Goal: Task Accomplishment & Management: Manage account settings

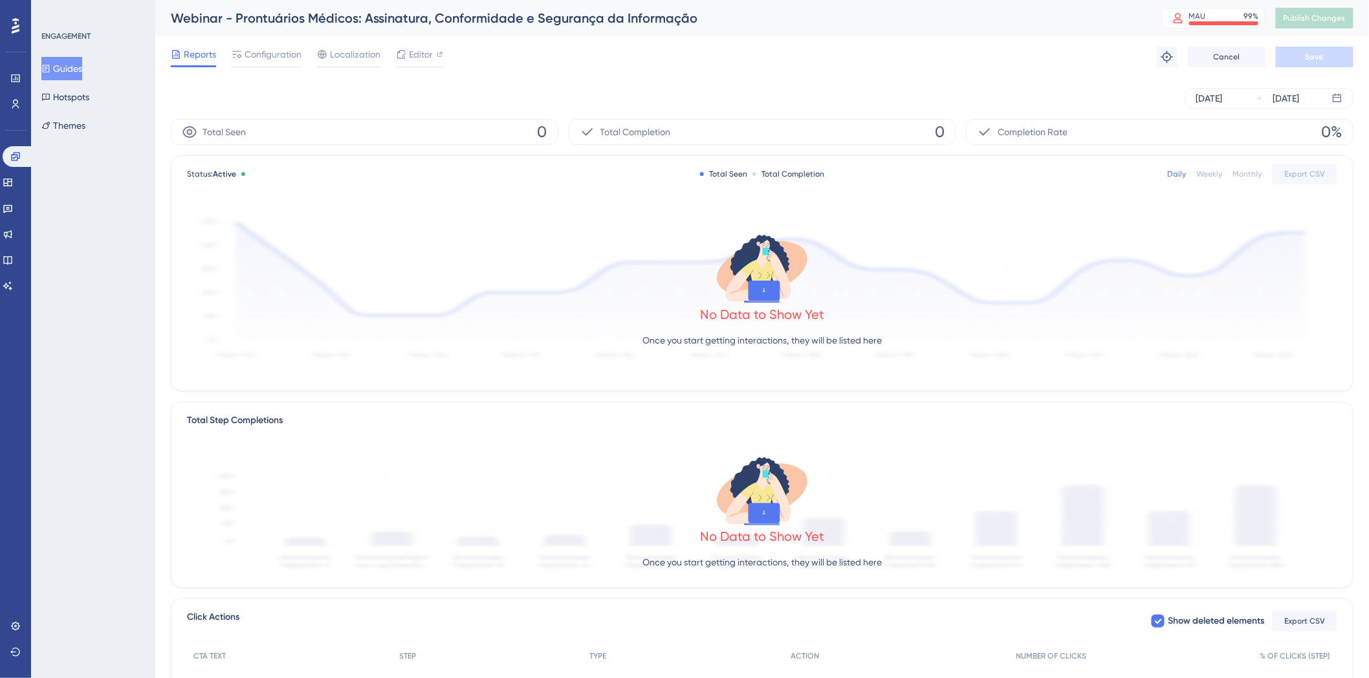
click at [1254, 82] on div "[DATE] [DATE]" at bounding box center [762, 98] width 1182 height 41
click at [1252, 91] on div "[DATE] [DATE]" at bounding box center [1269, 98] width 168 height 21
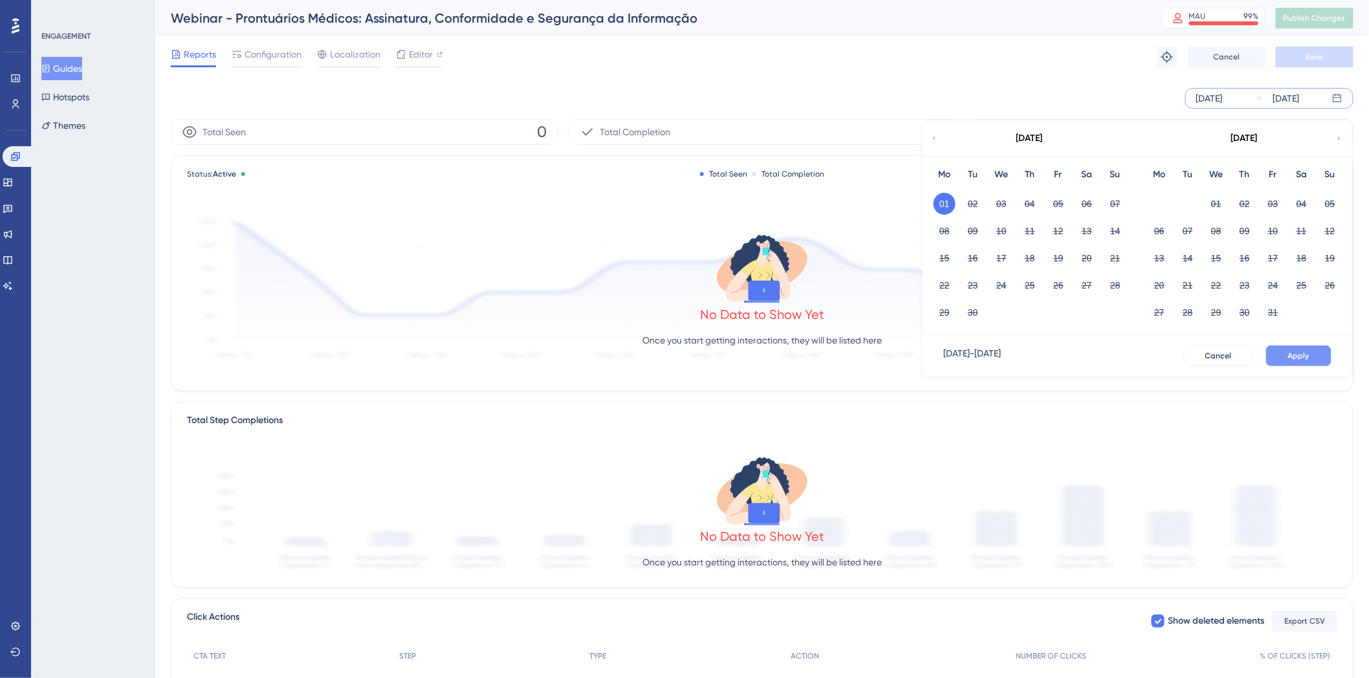
click at [1300, 361] on button "Apply" at bounding box center [1298, 355] width 65 height 21
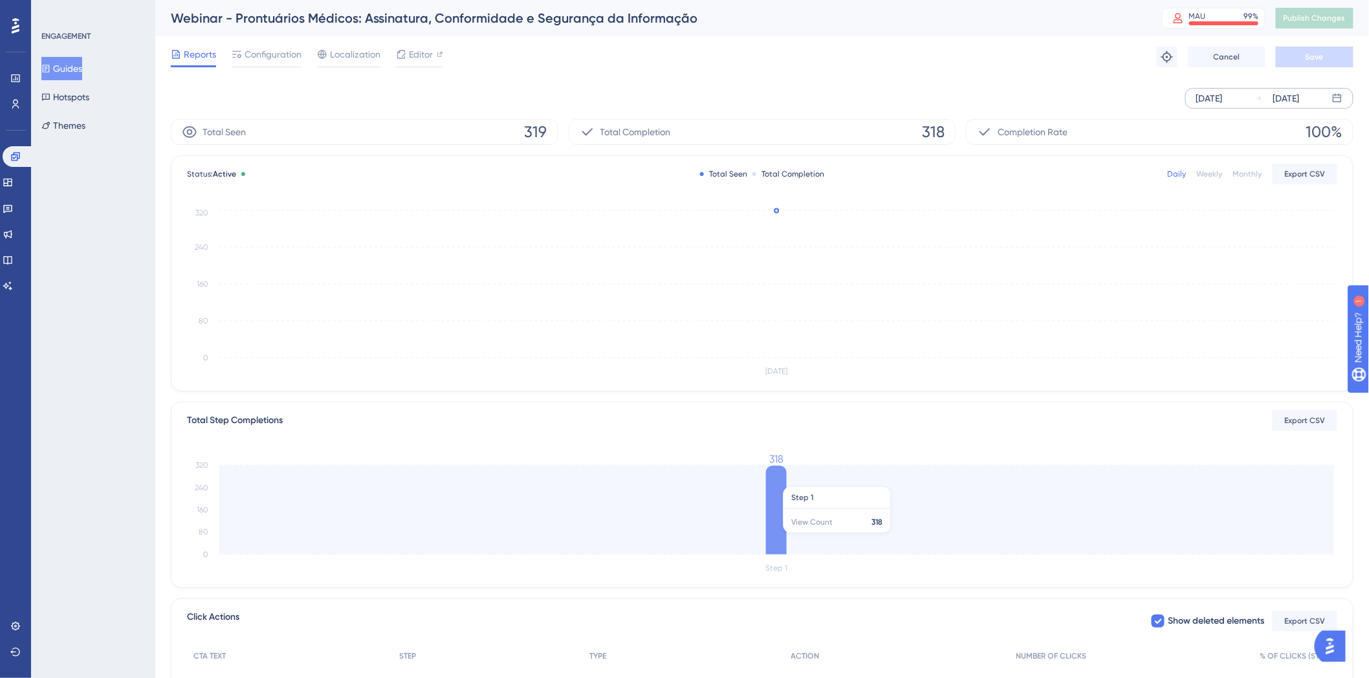
scroll to position [72, 0]
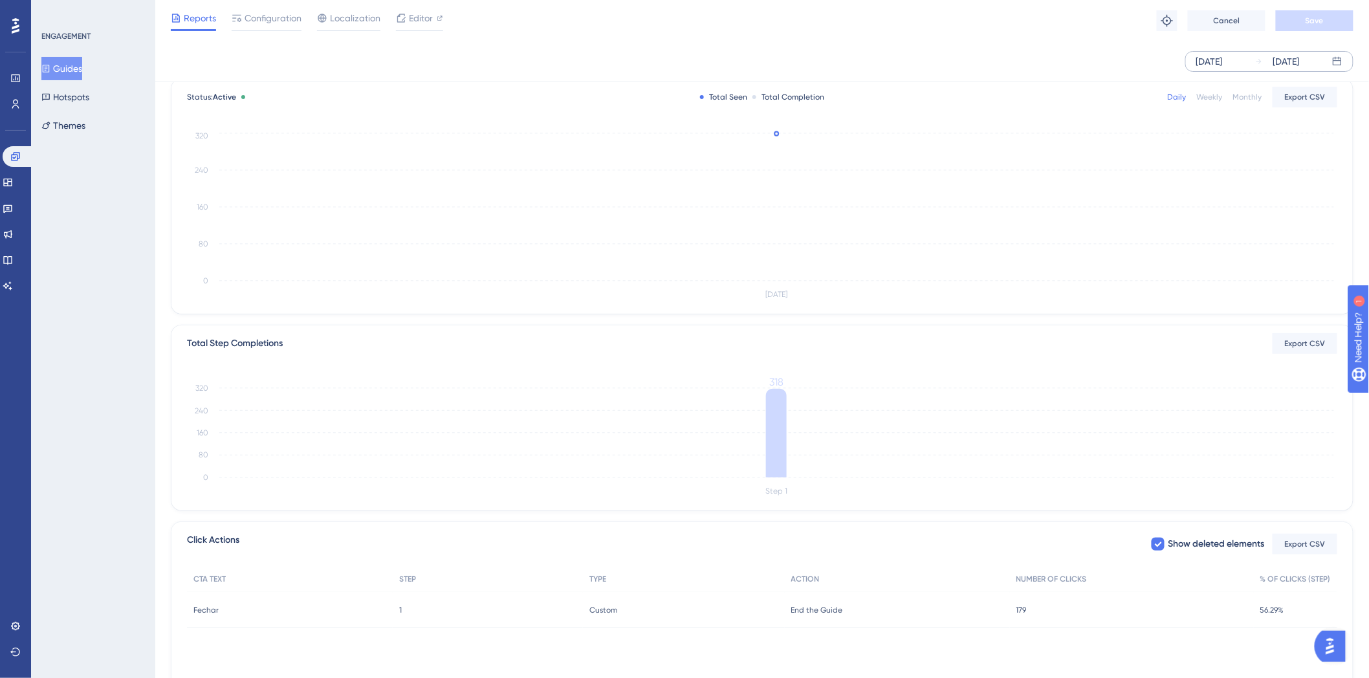
click at [17, 89] on div "Performance Users" at bounding box center [15, 91] width 10 height 47
click at [12, 108] on icon at bounding box center [15, 104] width 10 height 10
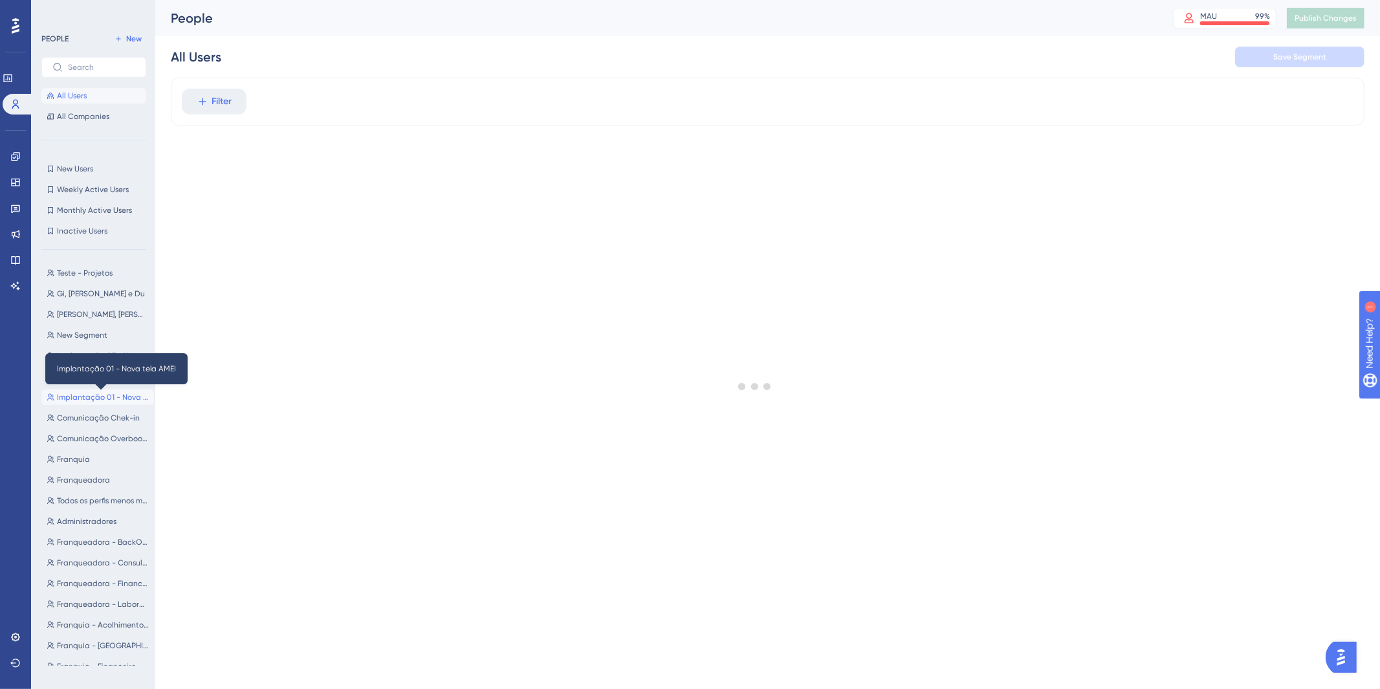
click at [104, 393] on span "Implantação 01 - Nova tela AMEI" at bounding box center [103, 397] width 92 height 10
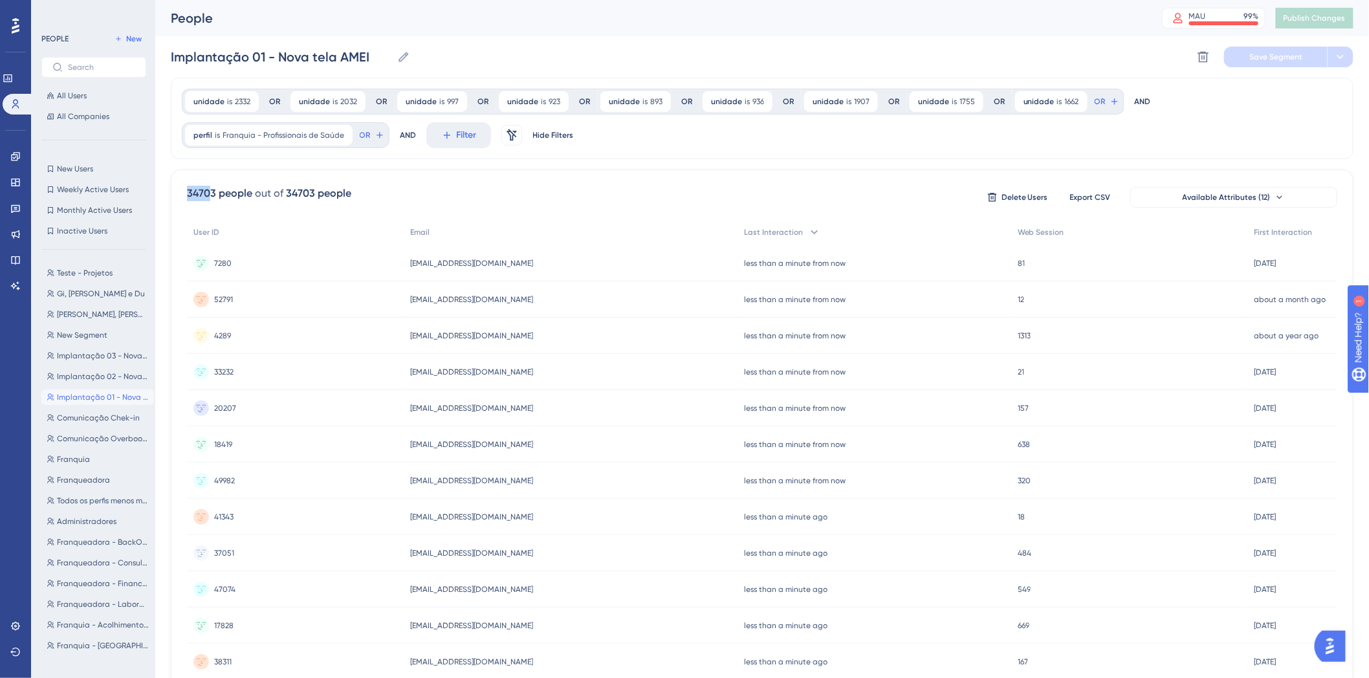
drag, startPoint x: 186, startPoint y: 190, endPoint x: 212, endPoint y: 191, distance: 25.9
click at [212, 191] on div "34703 people out of 34703 people Delete Users Export CSV Available Attributes (…" at bounding box center [762, 598] width 1182 height 858
click at [488, 195] on div "34703 people out of 34703 people Delete Users Export CSV Available Attributes (…" at bounding box center [762, 197] width 1150 height 23
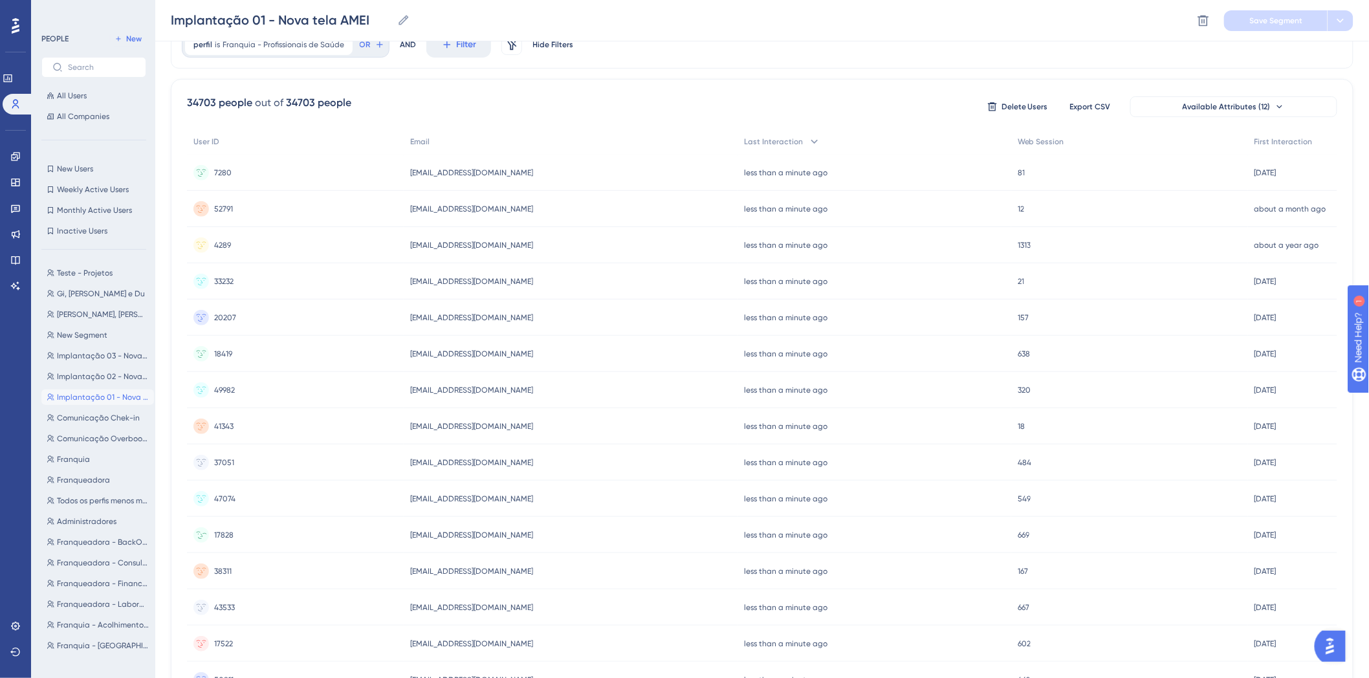
scroll to position [72, 0]
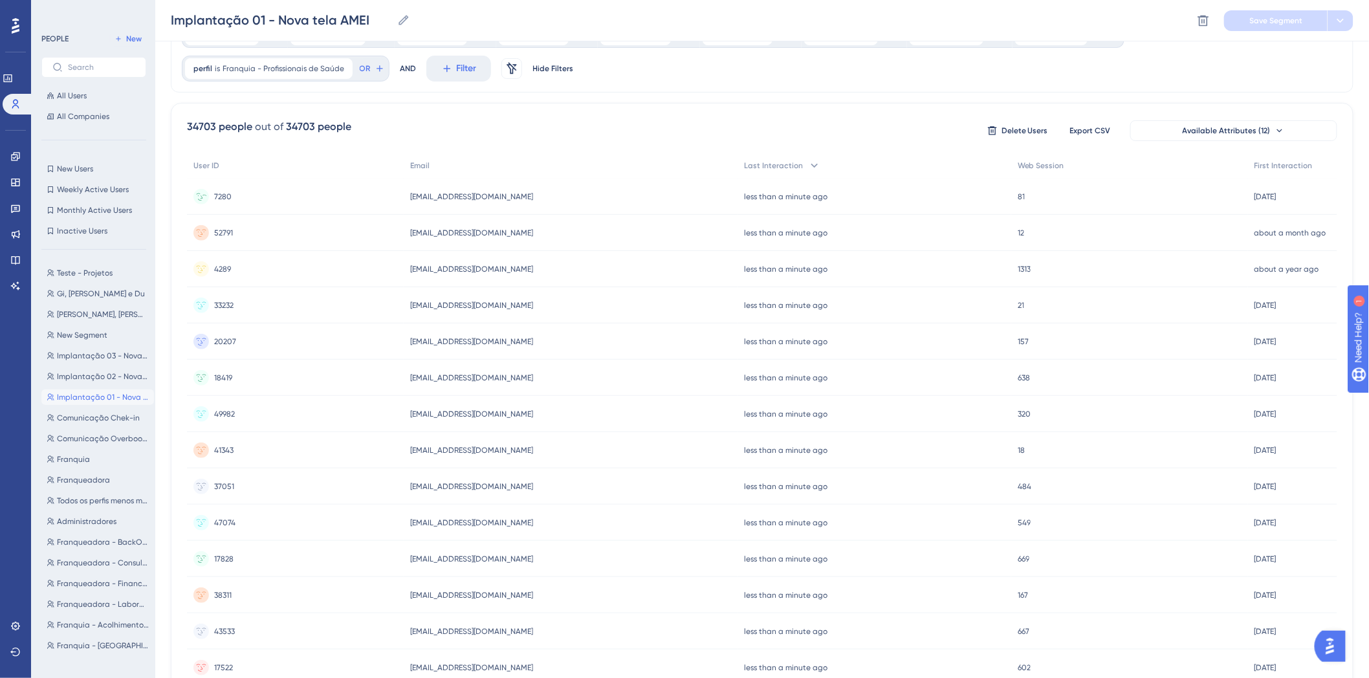
click at [453, 198] on span "[EMAIL_ADDRESS][DOMAIN_NAME]" at bounding box center [471, 196] width 123 height 10
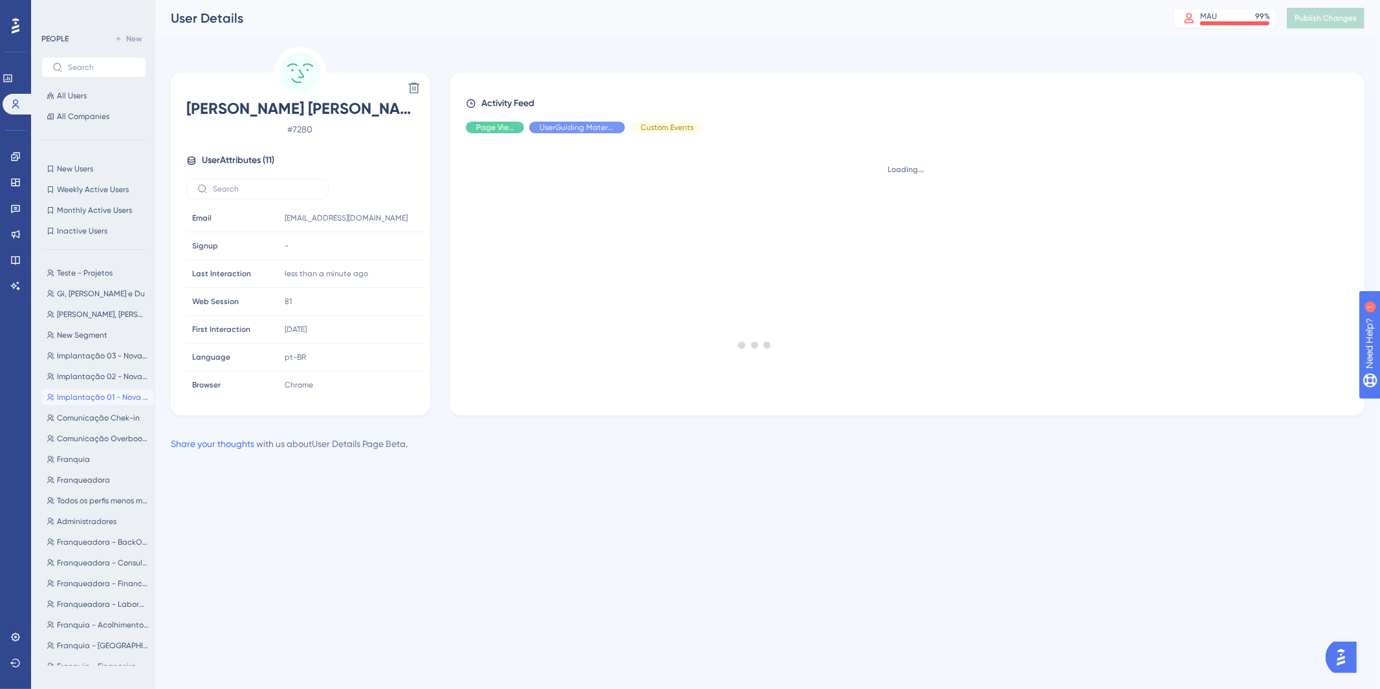
drag, startPoint x: 186, startPoint y: 102, endPoint x: 384, endPoint y: 110, distance: 198.1
click at [384, 110] on div at bounding box center [754, 345] width 1250 height 596
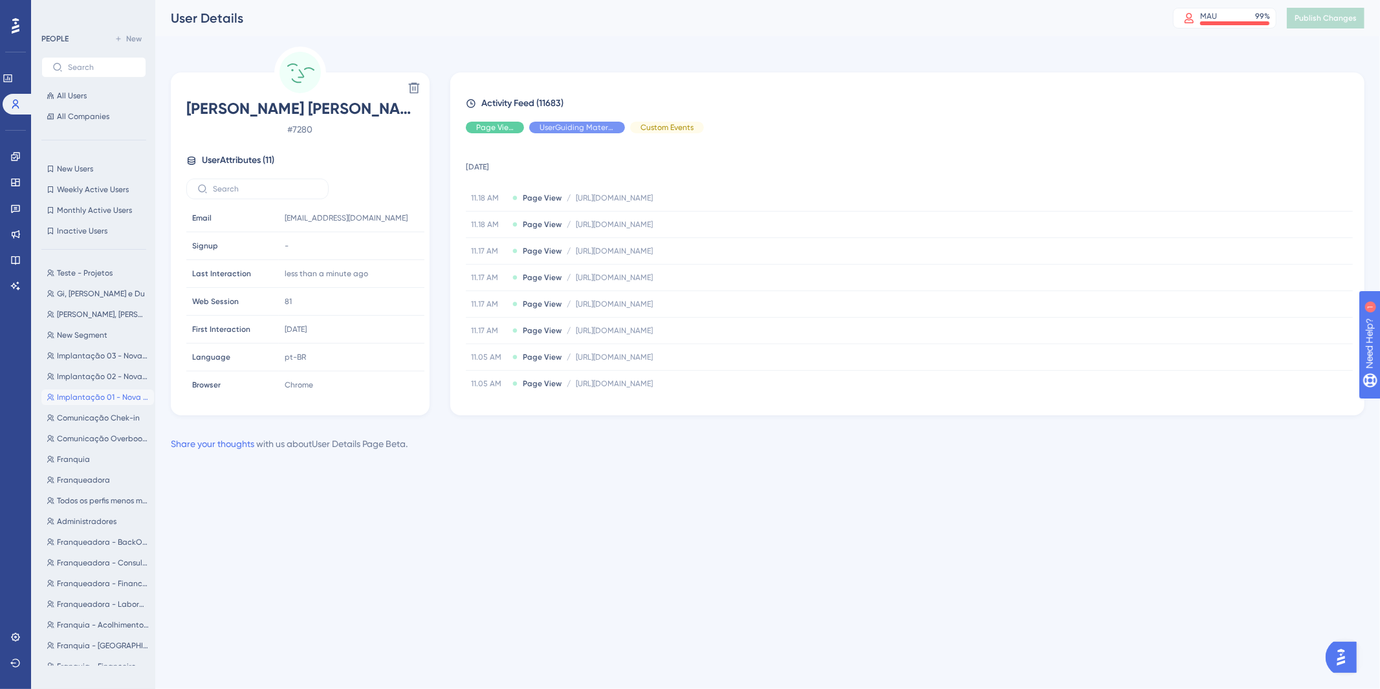
click at [265, 160] on span "User Attributes ( 11 )" at bounding box center [238, 161] width 72 height 16
drag, startPoint x: 282, startPoint y: 219, endPoint x: 359, endPoint y: 223, distance: 77.1
click at [359, 223] on div "[EMAIL_ADDRESS][DOMAIN_NAME] Copy [EMAIL_ADDRESS][DOMAIN_NAME]" at bounding box center [349, 218] width 140 height 26
click at [508, 0] on html "Performance Users Engagement Widgets Feedback Product Updates Knowledge Base AI…" at bounding box center [690, 0] width 1380 height 0
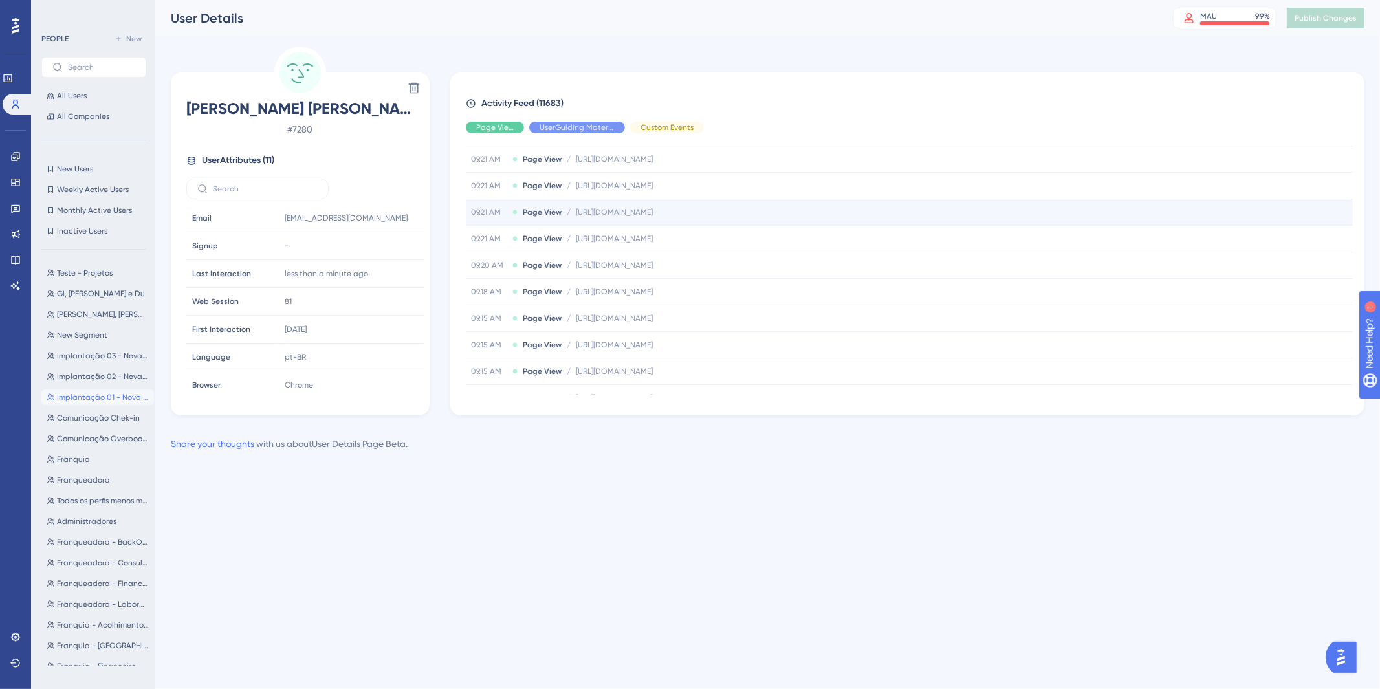
scroll to position [3476, 0]
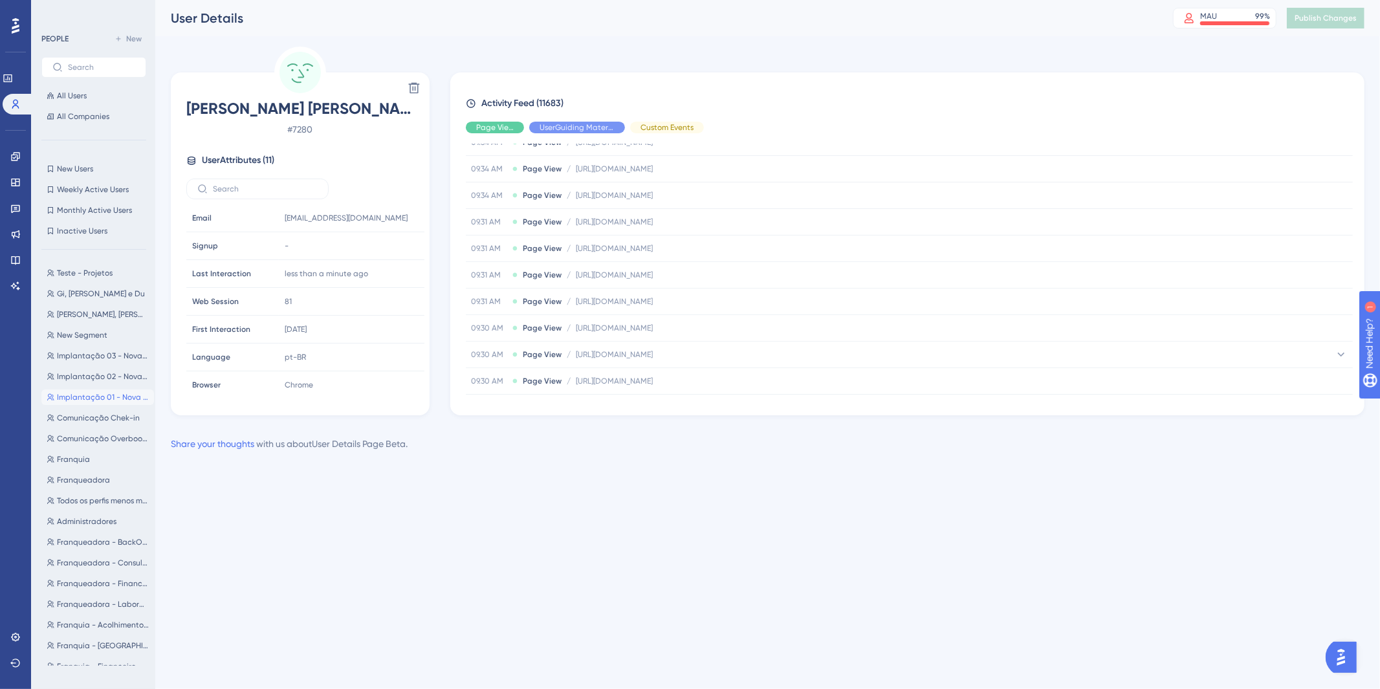
drag, startPoint x: 599, startPoint y: 360, endPoint x: 583, endPoint y: 493, distance: 134.2
click at [583, 0] on html "Performance Users Engagement Widgets Feedback Product Updates Knowledge Base AI…" at bounding box center [690, 0] width 1380 height 0
drag, startPoint x: 289, startPoint y: 219, endPoint x: 423, endPoint y: 237, distance: 135.1
click at [426, 215] on div "Delete [PERSON_NAME] [PERSON_NAME] # 7280 User Attributes ( 11 ) Email Email [E…" at bounding box center [300, 243] width 259 height 343
click at [550, 0] on html "Performance Users Engagement Widgets Feedback Product Updates Knowledge Base AI…" at bounding box center [690, 0] width 1380 height 0
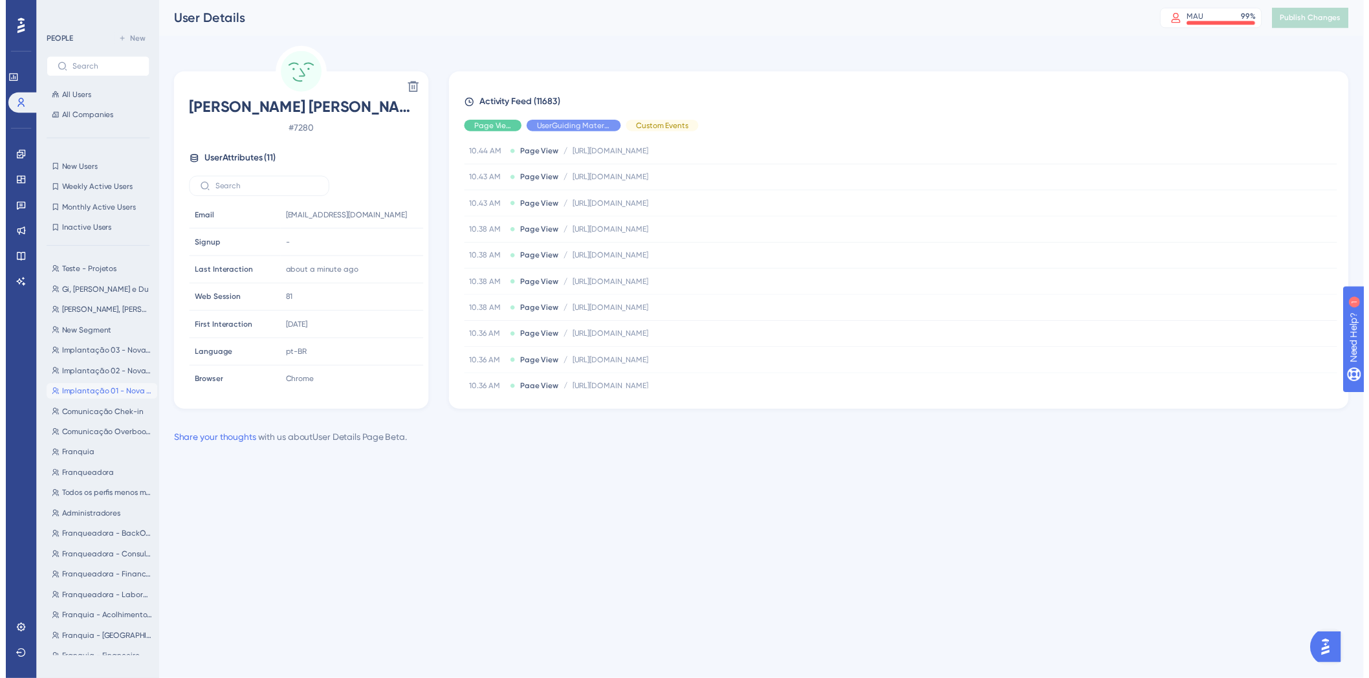
scroll to position [864, 0]
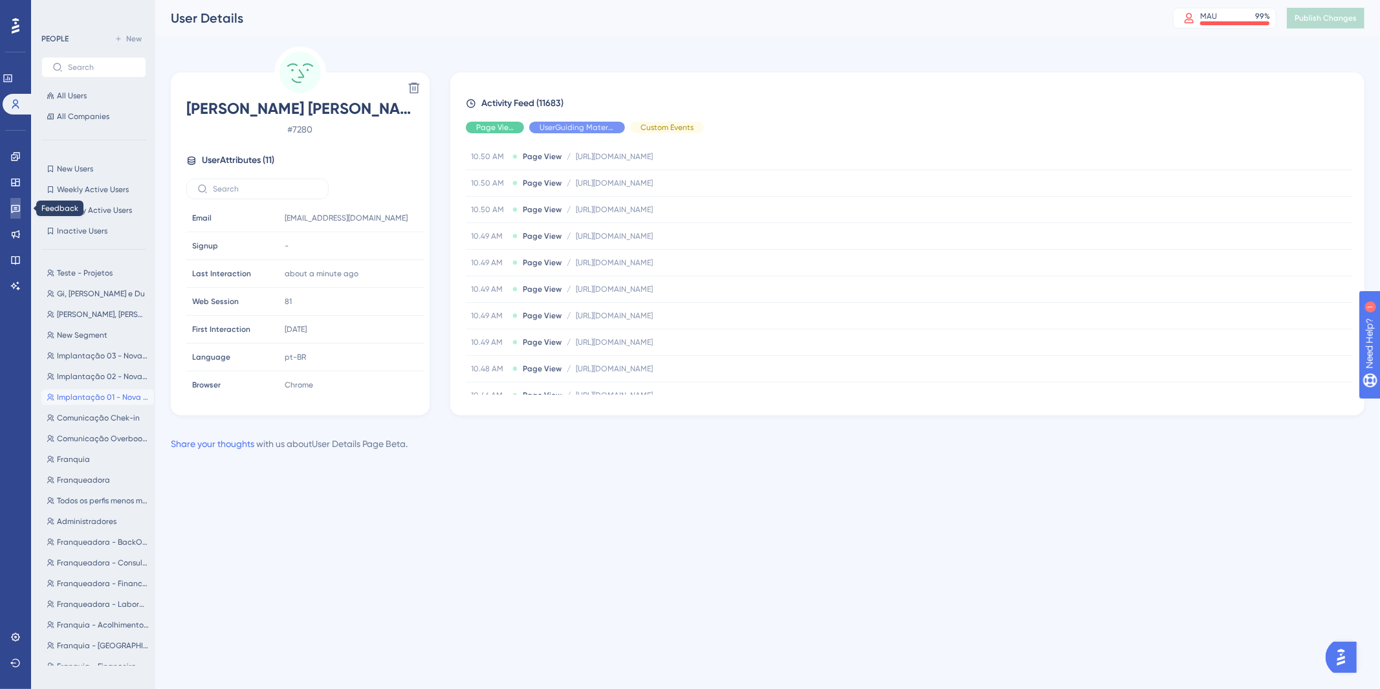
drag, startPoint x: 14, startPoint y: 202, endPoint x: 50, endPoint y: 255, distance: 64.2
click at [14, 202] on link at bounding box center [15, 208] width 10 height 21
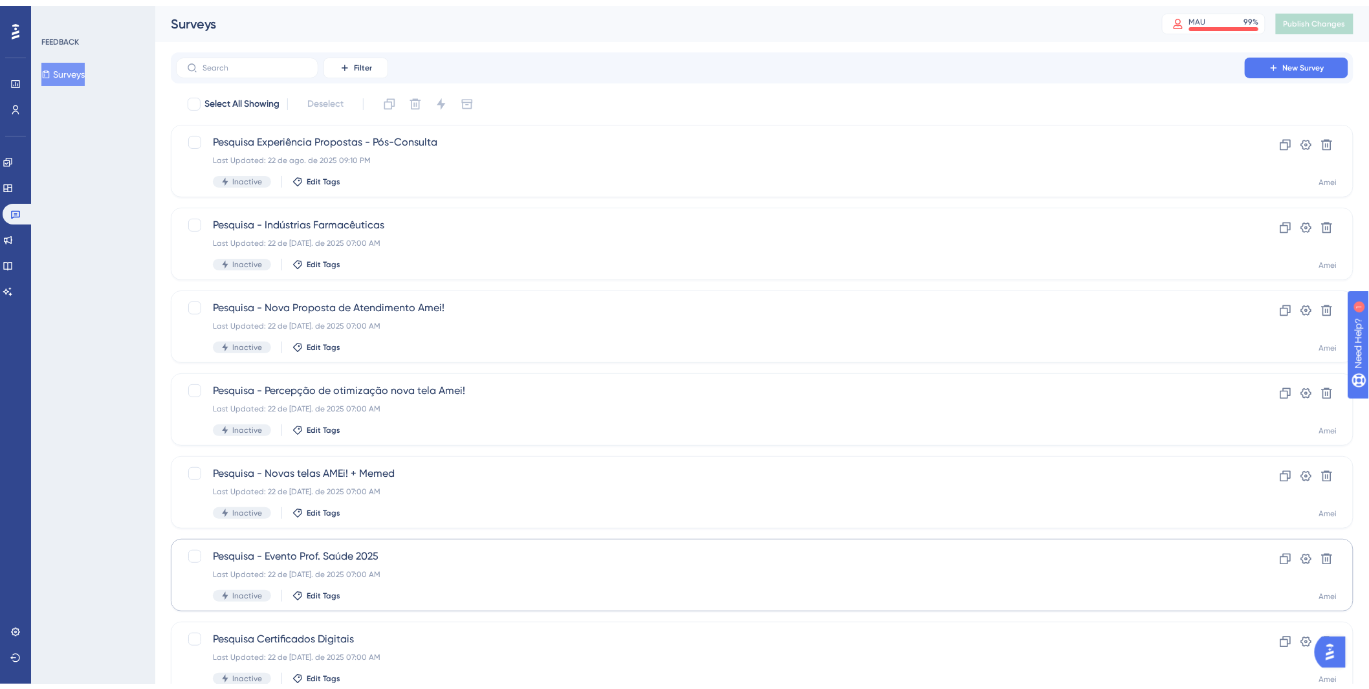
scroll to position [288, 0]
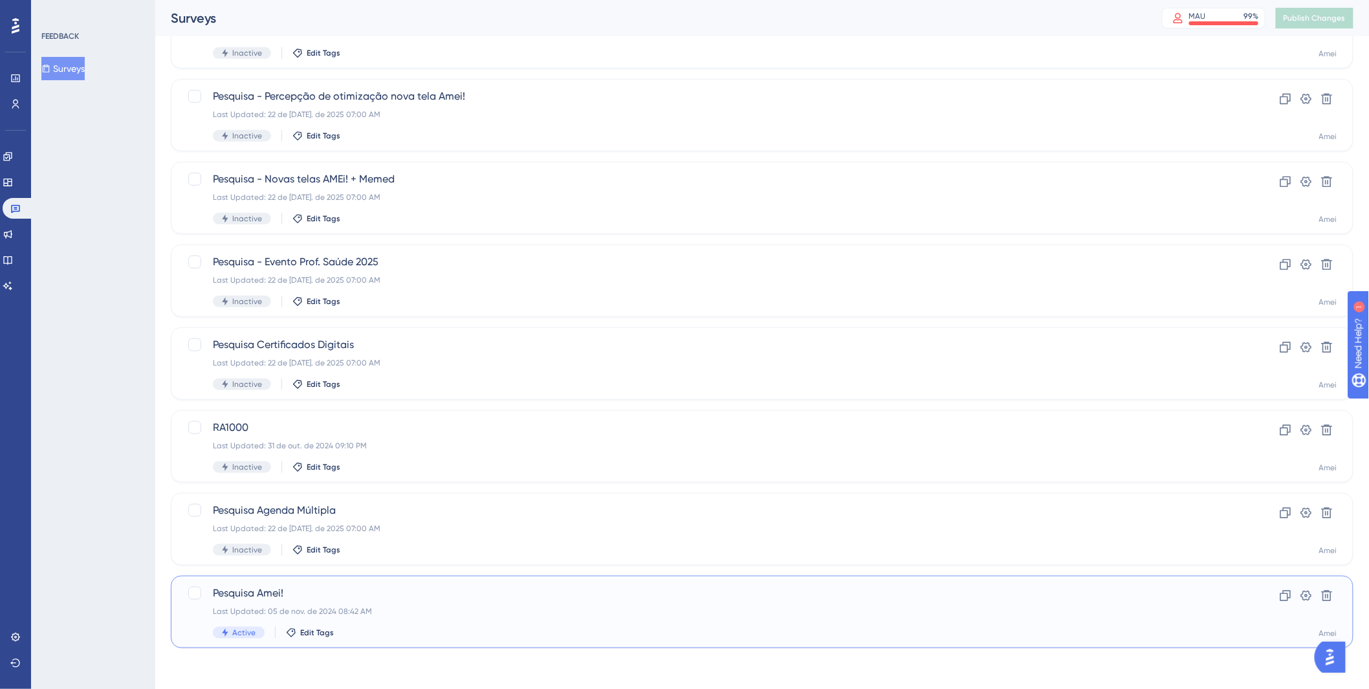
click at [461, 625] on div "Pesquisa Amei! Last Updated: 05 de nov. de 2024 08:42 AM Active Edit Tags" at bounding box center [710, 611] width 995 height 53
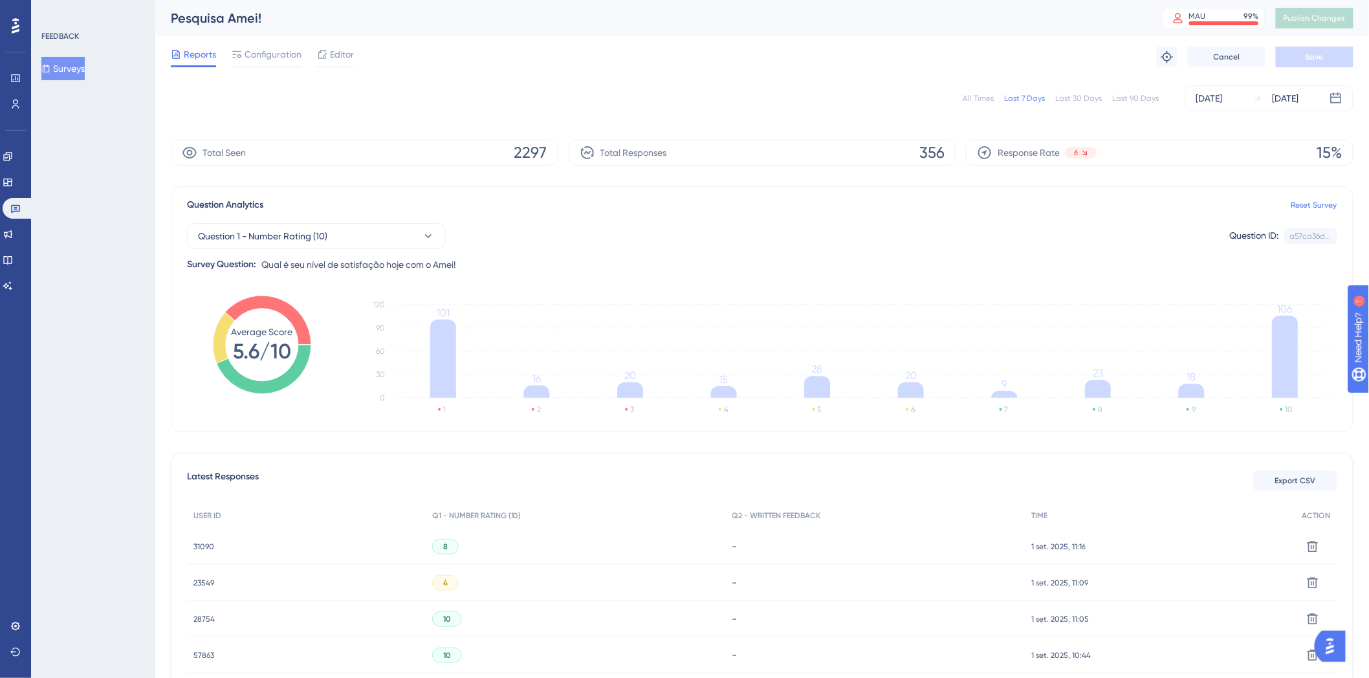
click at [573, 197] on div "Question Analytics Reset Survey" at bounding box center [762, 205] width 1150 height 16
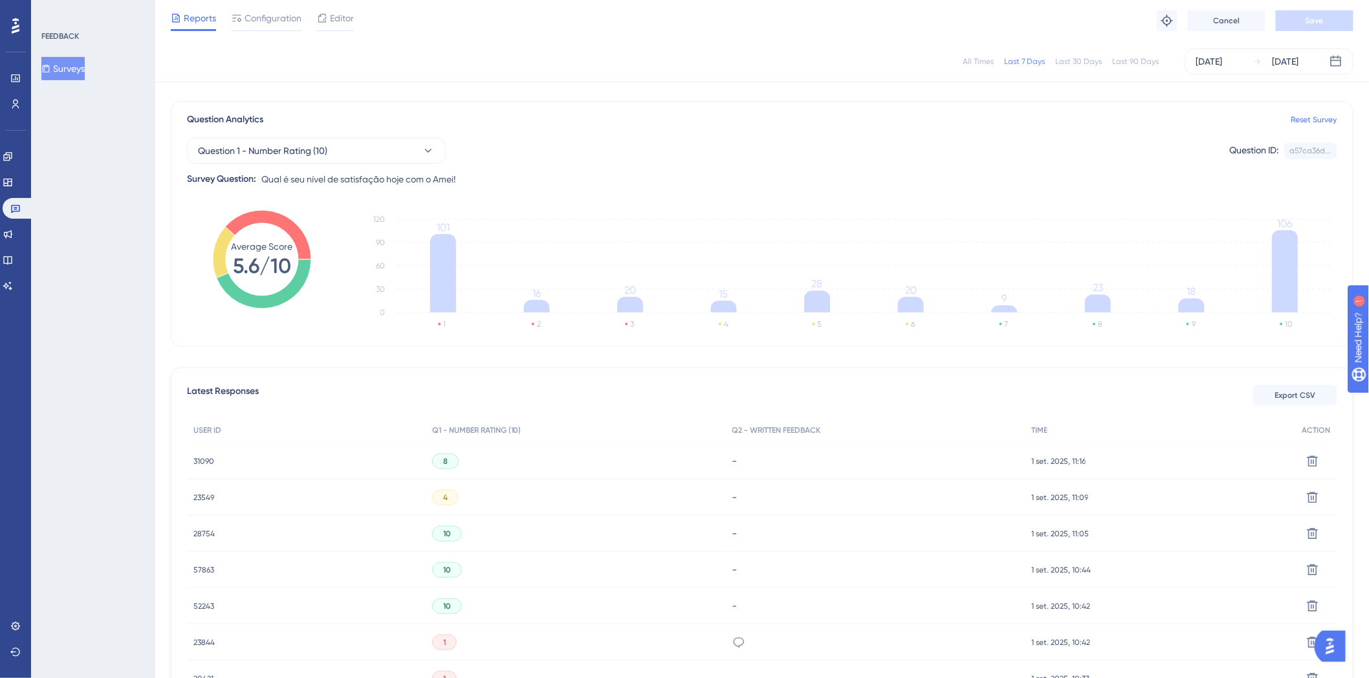
scroll to position [72, 0]
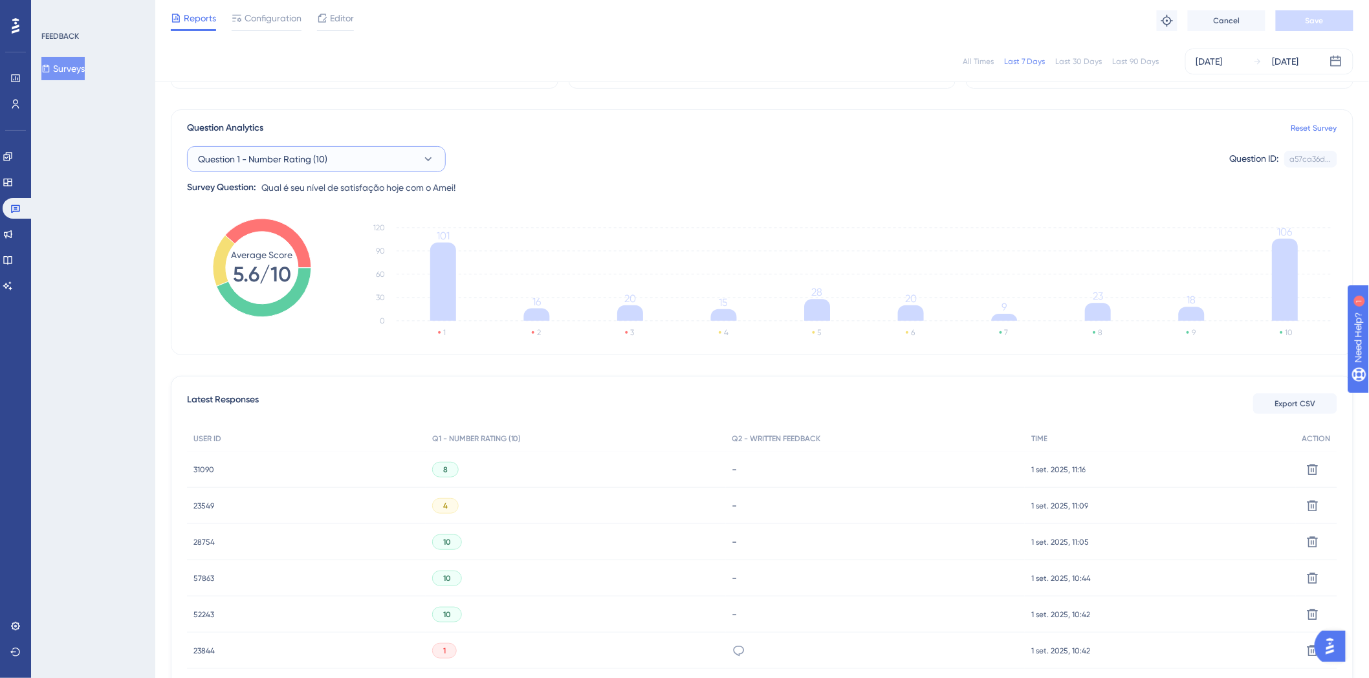
click at [430, 157] on icon at bounding box center [428, 159] width 13 height 13
click at [433, 160] on icon at bounding box center [428, 159] width 13 height 13
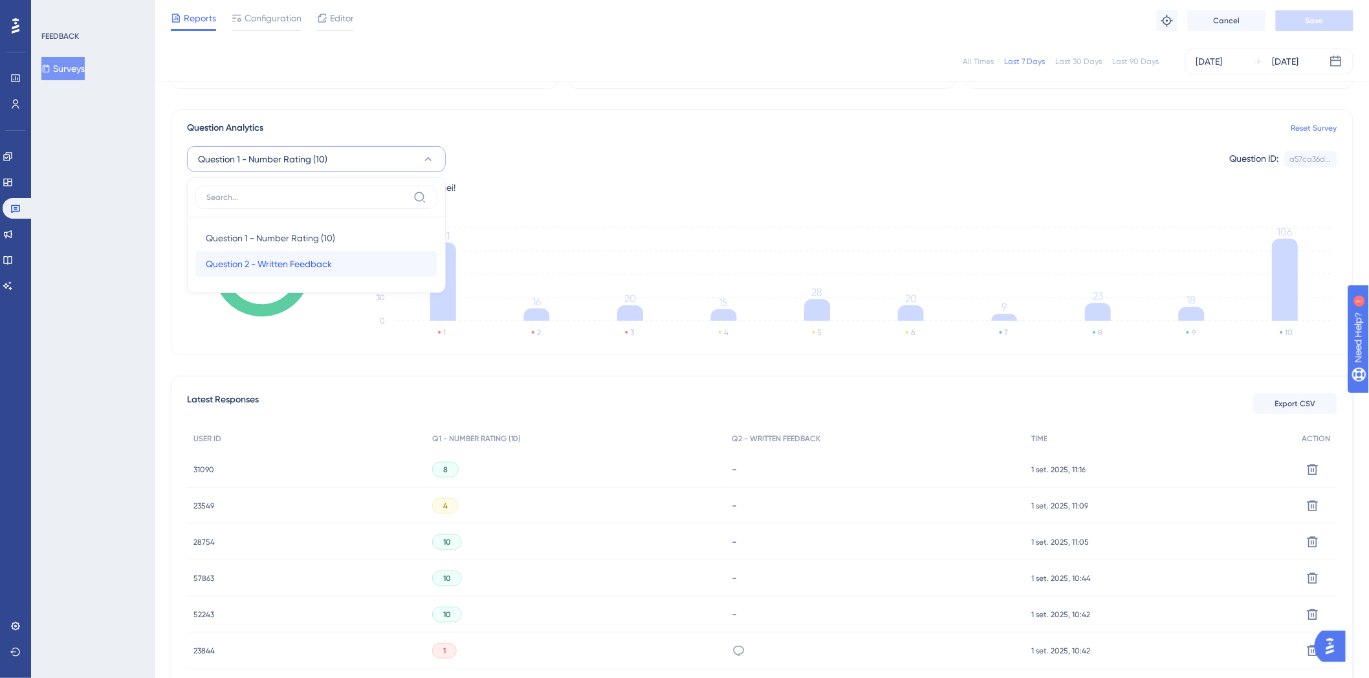
click at [298, 263] on span "Question 2 - Written Feedback" at bounding box center [269, 264] width 126 height 16
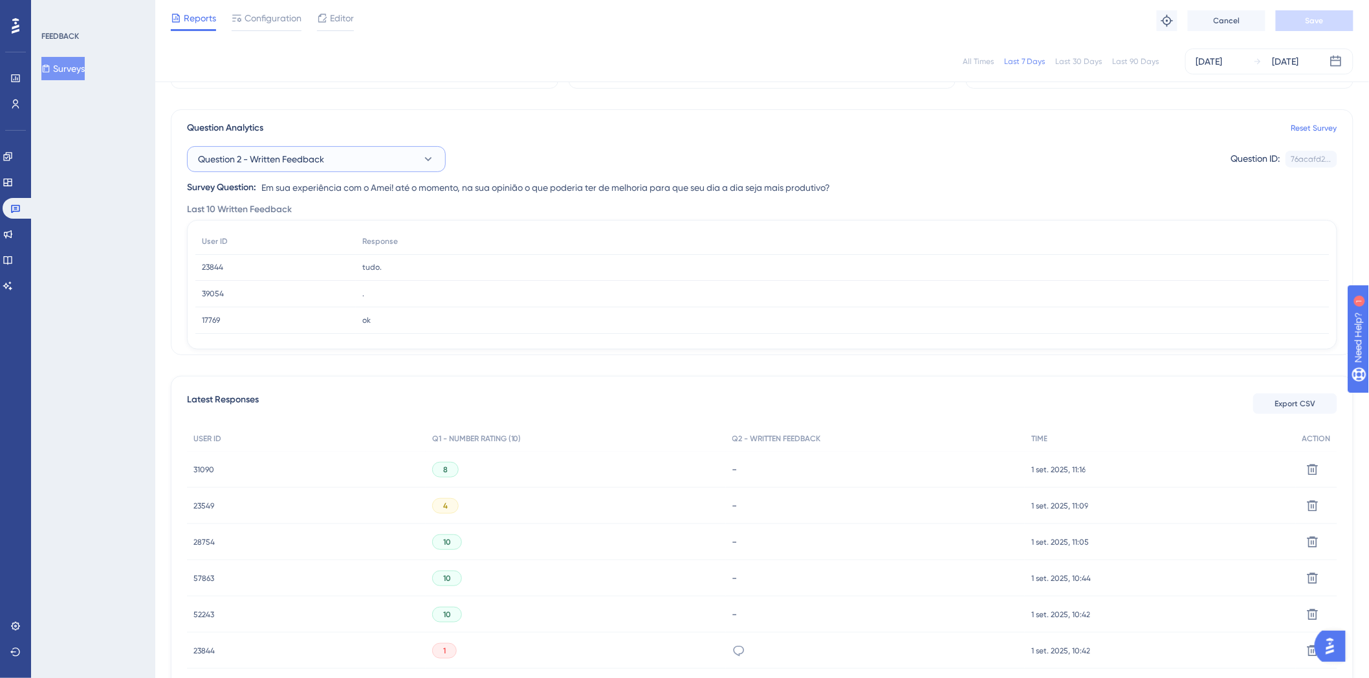
click at [393, 154] on button "Question 2 - Written Feedback" at bounding box center [316, 159] width 259 height 26
click at [334, 242] on span "Question 1 - Number Rating (10)" at bounding box center [270, 238] width 129 height 16
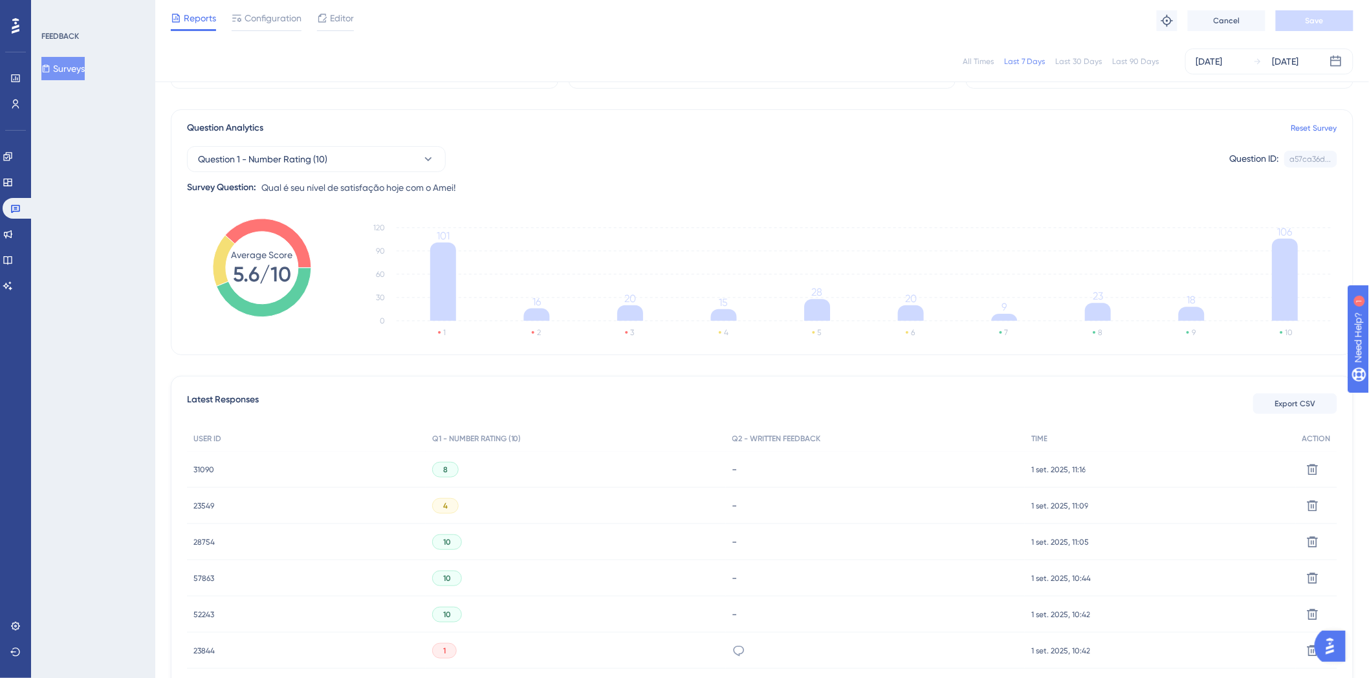
click at [587, 149] on div "Question 1 - Number Rating (10) Question ID: a57ca36d... Copy" at bounding box center [762, 159] width 1150 height 26
click at [370, 172] on div "Question 1 - Number Rating (10) Question ID: a57ca36d... Copy Survey Question: …" at bounding box center [762, 166] width 1150 height 60
click at [386, 153] on button "Question 1 - Number Rating (10)" at bounding box center [316, 159] width 259 height 26
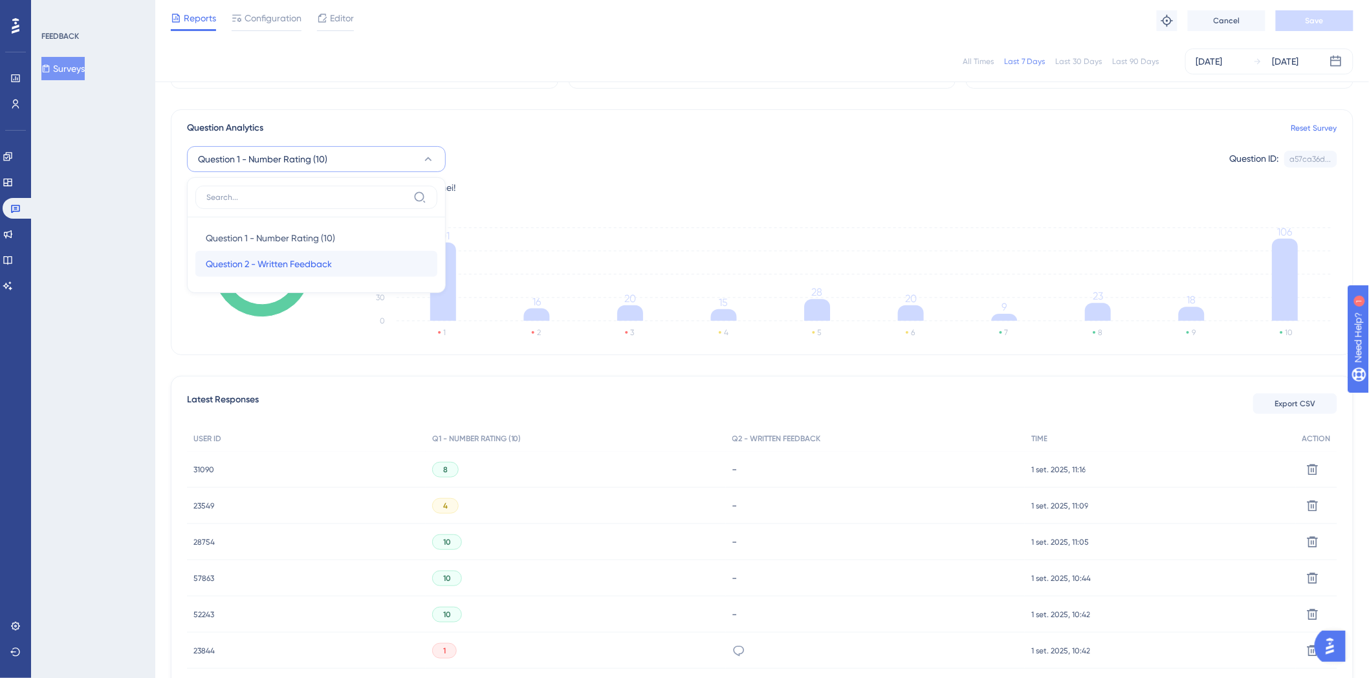
click at [336, 269] on div "Question 2 - Written Feedback Question 2 - Written Feedback" at bounding box center [316, 264] width 221 height 26
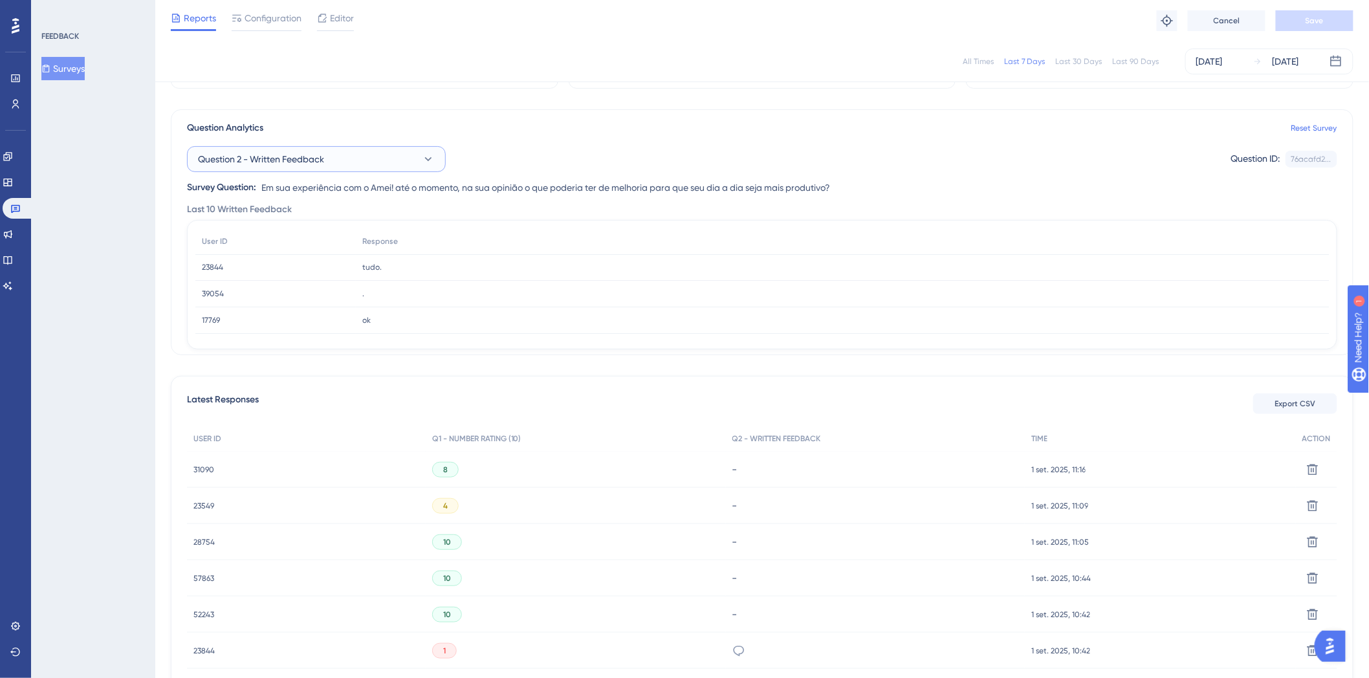
click at [417, 158] on button "Question 2 - Written Feedback" at bounding box center [316, 159] width 259 height 26
click at [351, 247] on div "Question 1 - Number Rating (10) Question 1 - Number Rating (10)" at bounding box center [316, 238] width 221 height 26
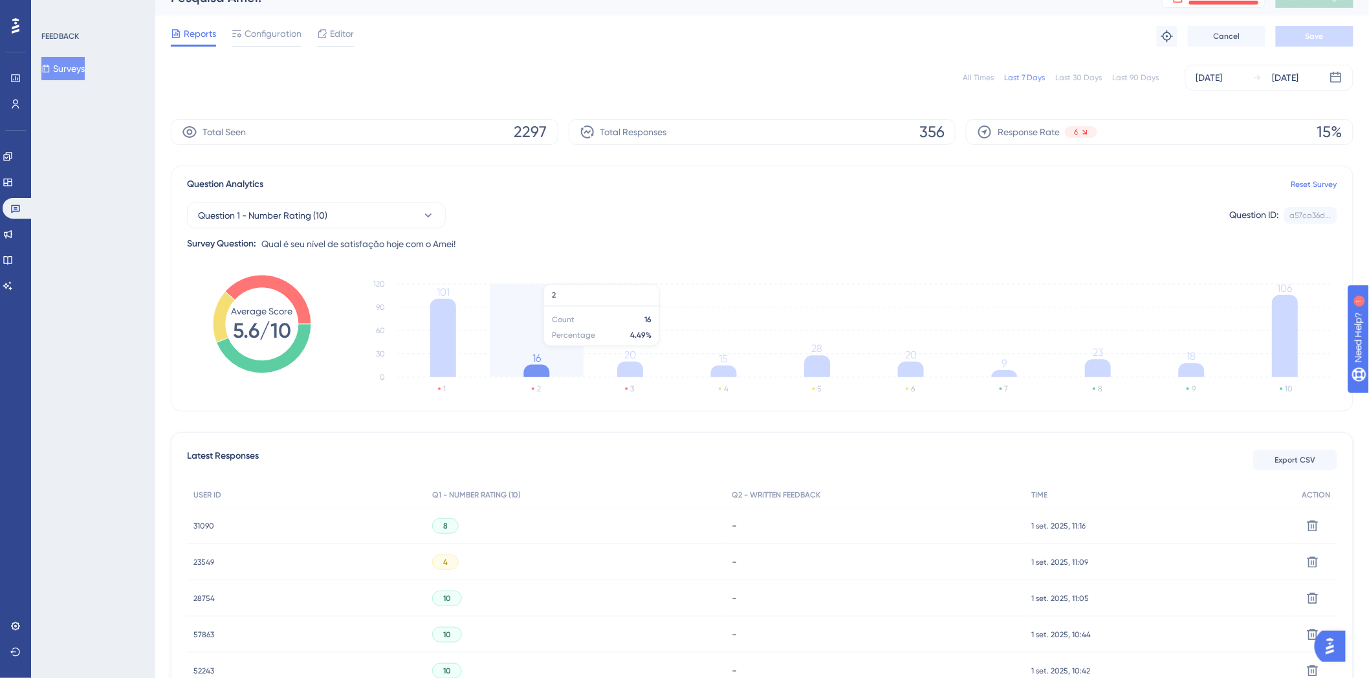
scroll to position [0, 0]
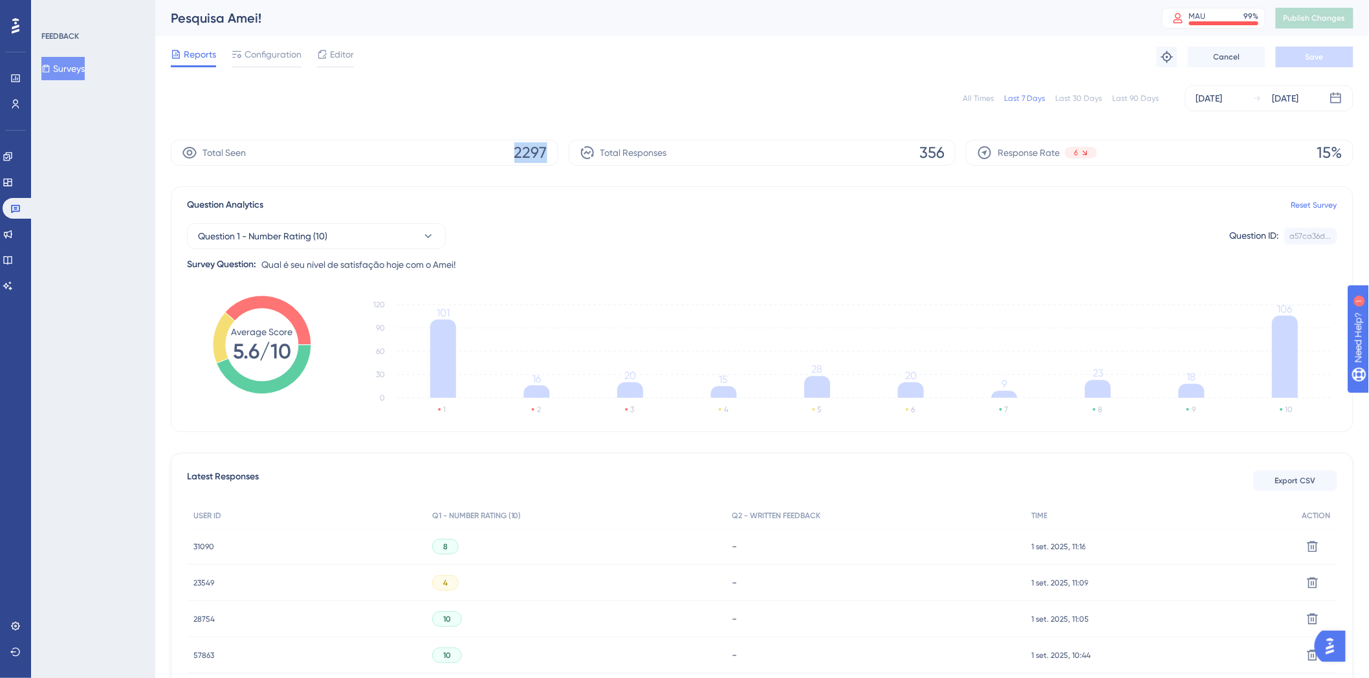
drag, startPoint x: 506, startPoint y: 149, endPoint x: 554, endPoint y: 156, distance: 49.0
click at [554, 156] on div "Total Seen 2297" at bounding box center [364, 153] width 387 height 26
click at [838, 235] on div "Question 1 - Number Rating (10) Question ID: a57ca36d... Copy" at bounding box center [762, 236] width 1150 height 26
click at [1256, 104] on div "[DATE]" at bounding box center [1276, 99] width 46 height 16
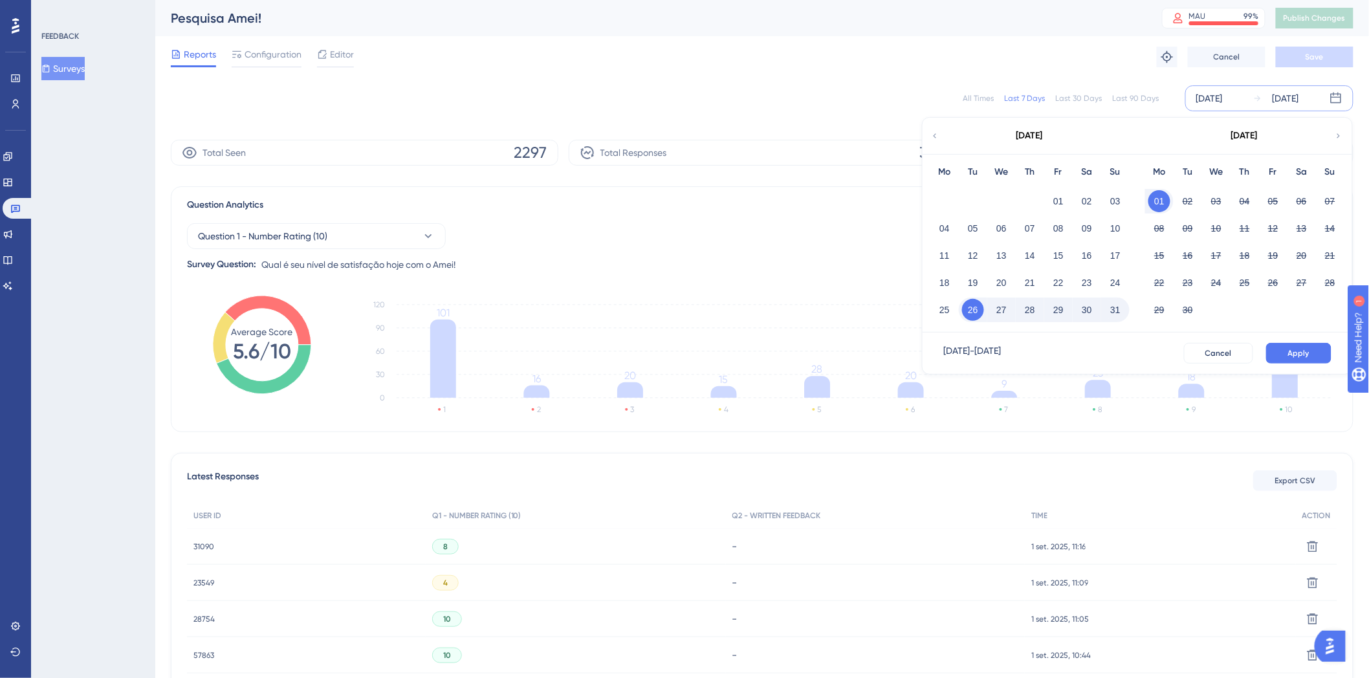
click at [941, 140] on div "[DATE]" at bounding box center [1028, 136] width 213 height 36
click at [933, 131] on icon at bounding box center [934, 136] width 9 height 12
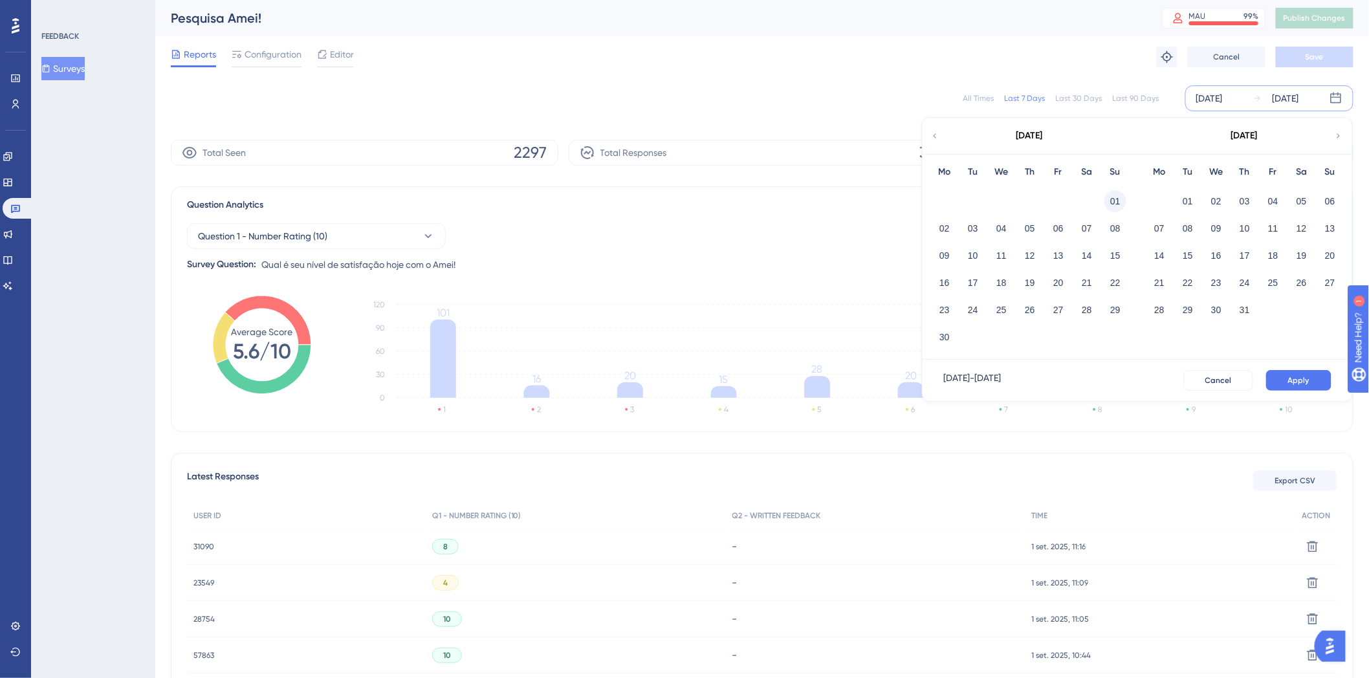
click at [1116, 202] on button "01" at bounding box center [1115, 201] width 22 height 22
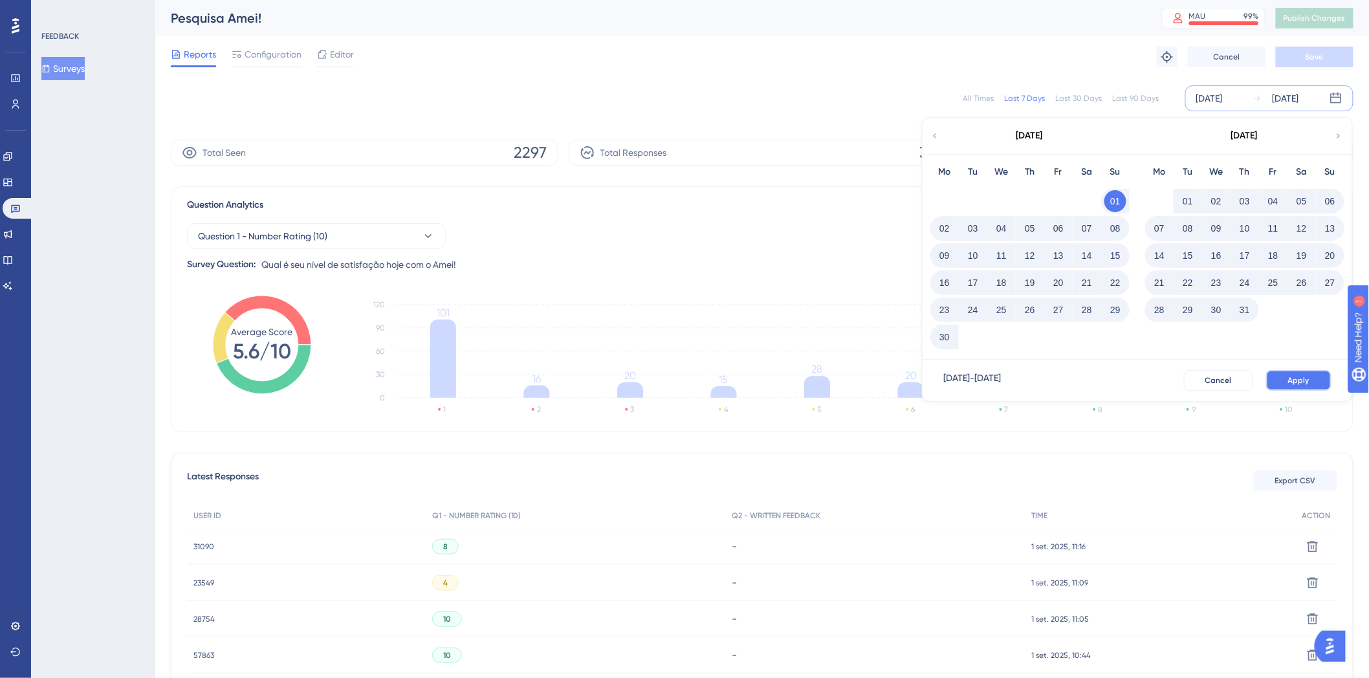
click at [1307, 373] on button "Apply" at bounding box center [1298, 380] width 65 height 21
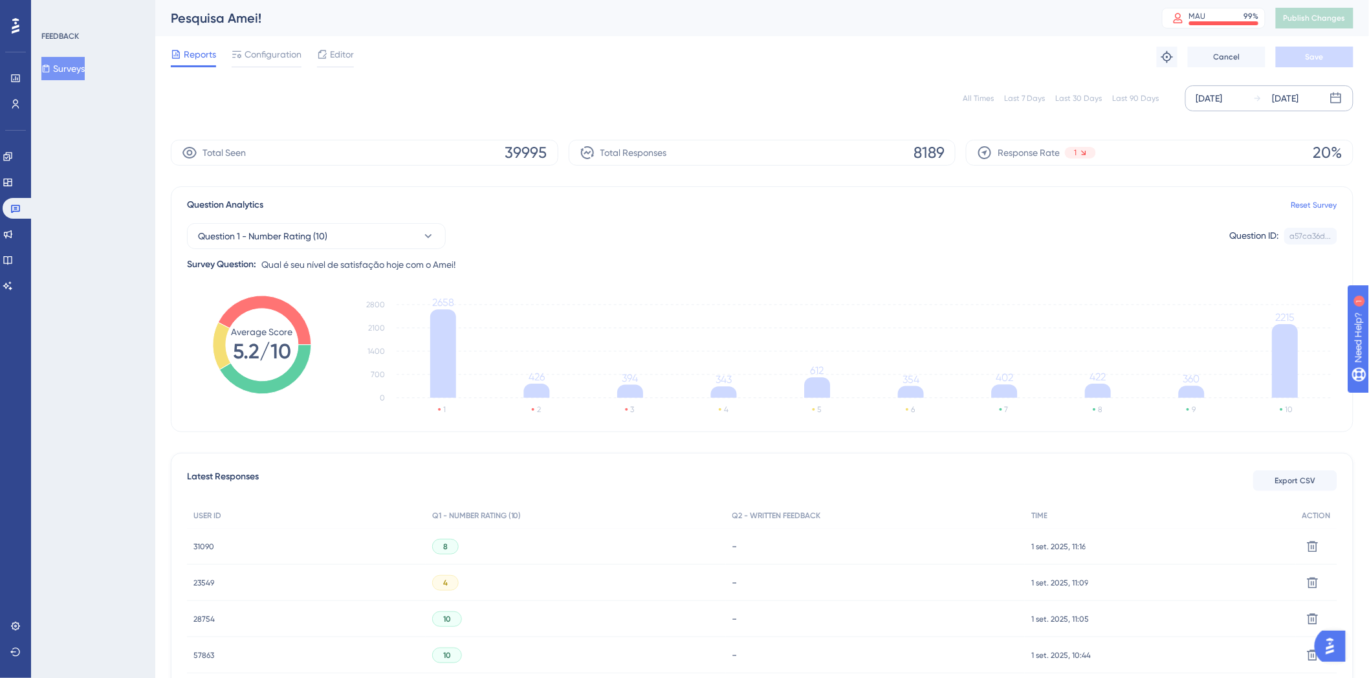
click at [497, 151] on div "Total Seen 39995" at bounding box center [364, 153] width 387 height 26
drag, startPoint x: 501, startPoint y: 150, endPoint x: 516, endPoint y: 149, distance: 14.2
click at [516, 149] on div "Total Seen 39995" at bounding box center [364, 153] width 387 height 26
click at [550, 98] on div "All Times Last 7 Days Last 30 Days Last 90 Days [DATE] [DATE]" at bounding box center [762, 98] width 1182 height 26
drag, startPoint x: 499, startPoint y: 147, endPoint x: 519, endPoint y: 147, distance: 20.1
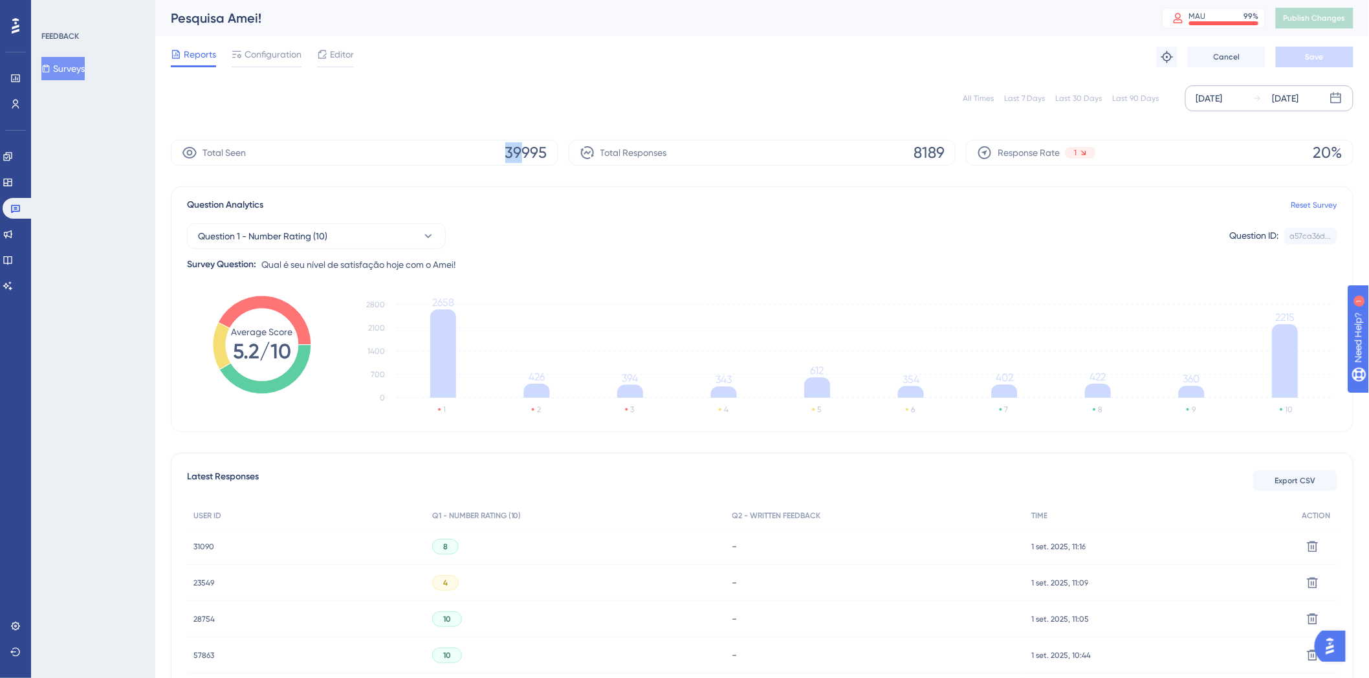
click at [519, 147] on div "Total Seen 39995" at bounding box center [364, 153] width 387 height 26
drag, startPoint x: 499, startPoint y: 153, endPoint x: 547, endPoint y: 142, distance: 49.6
click at [547, 142] on div "Total Seen 39995" at bounding box center [364, 153] width 387 height 26
click at [844, 24] on div "Pesquisa Amei!" at bounding box center [650, 18] width 959 height 18
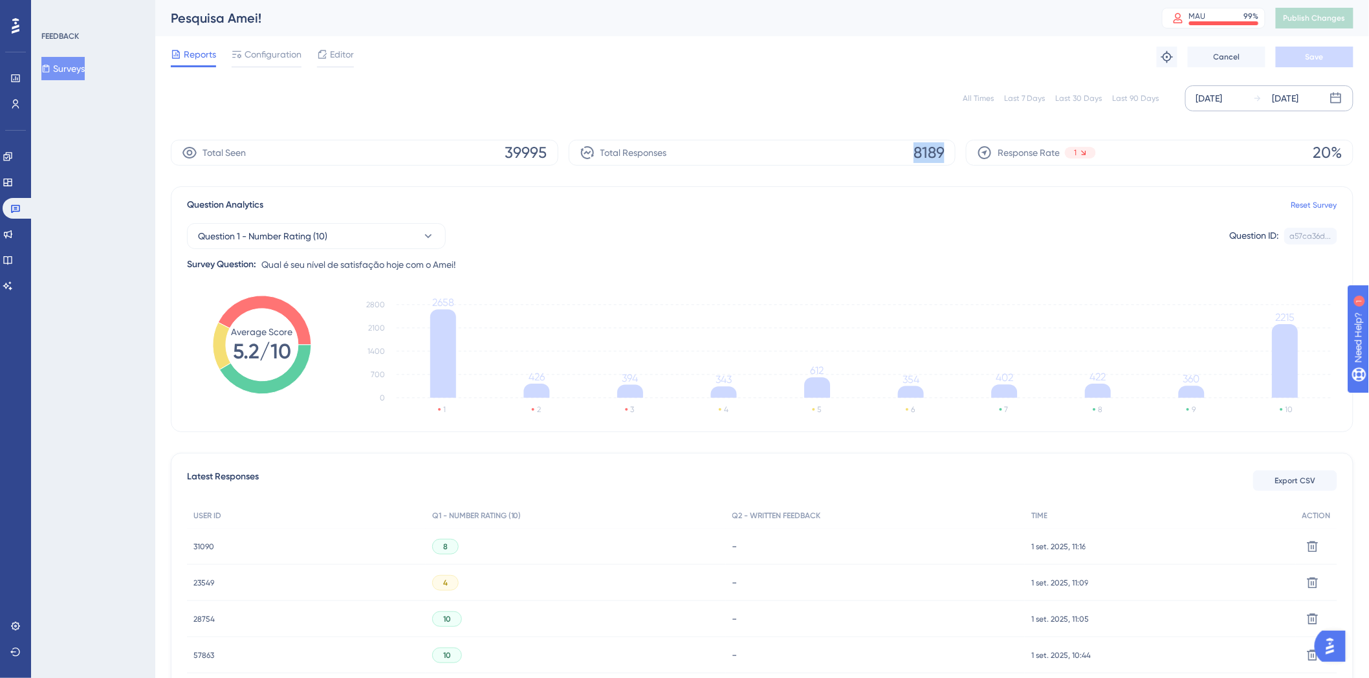
drag, startPoint x: 911, startPoint y: 142, endPoint x: 956, endPoint y: 146, distance: 45.4
click at [956, 146] on div "Total Seen 39995 Total Responses 8189 Response Rate 1 20%" at bounding box center [762, 153] width 1182 height 26
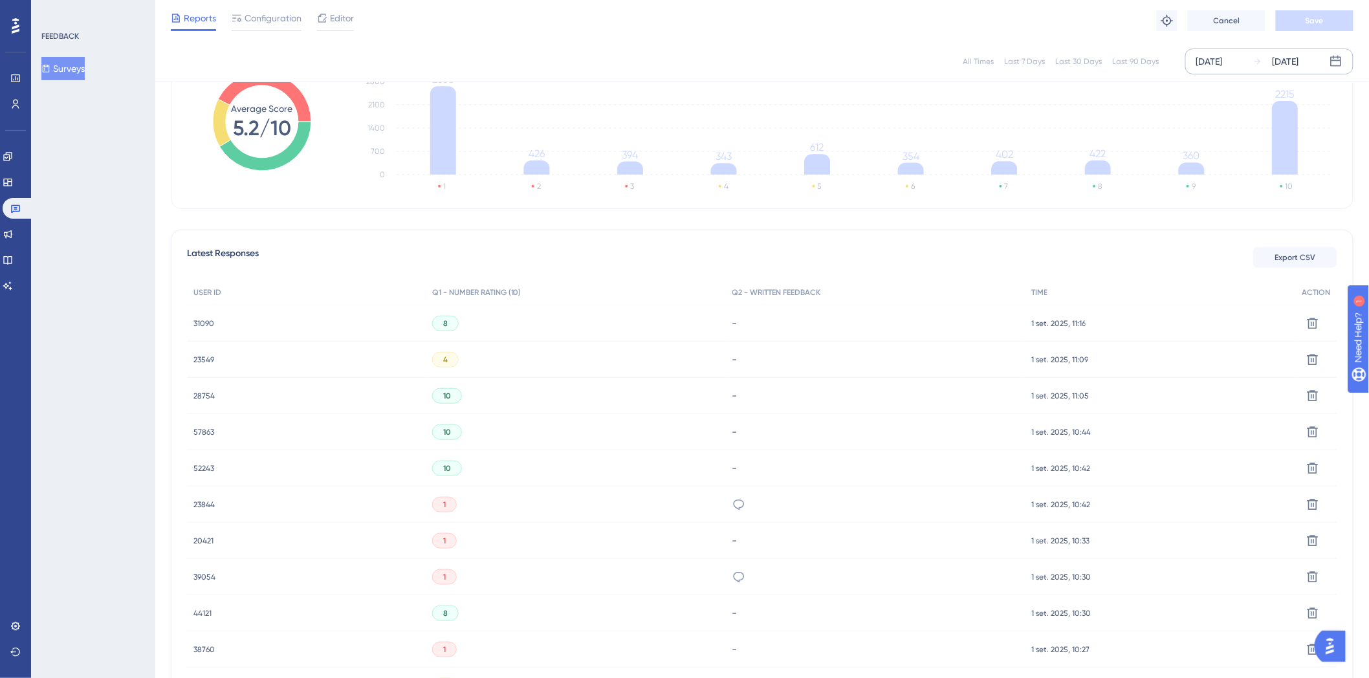
scroll to position [215, 0]
click at [201, 326] on span "31090" at bounding box center [203, 326] width 21 height 10
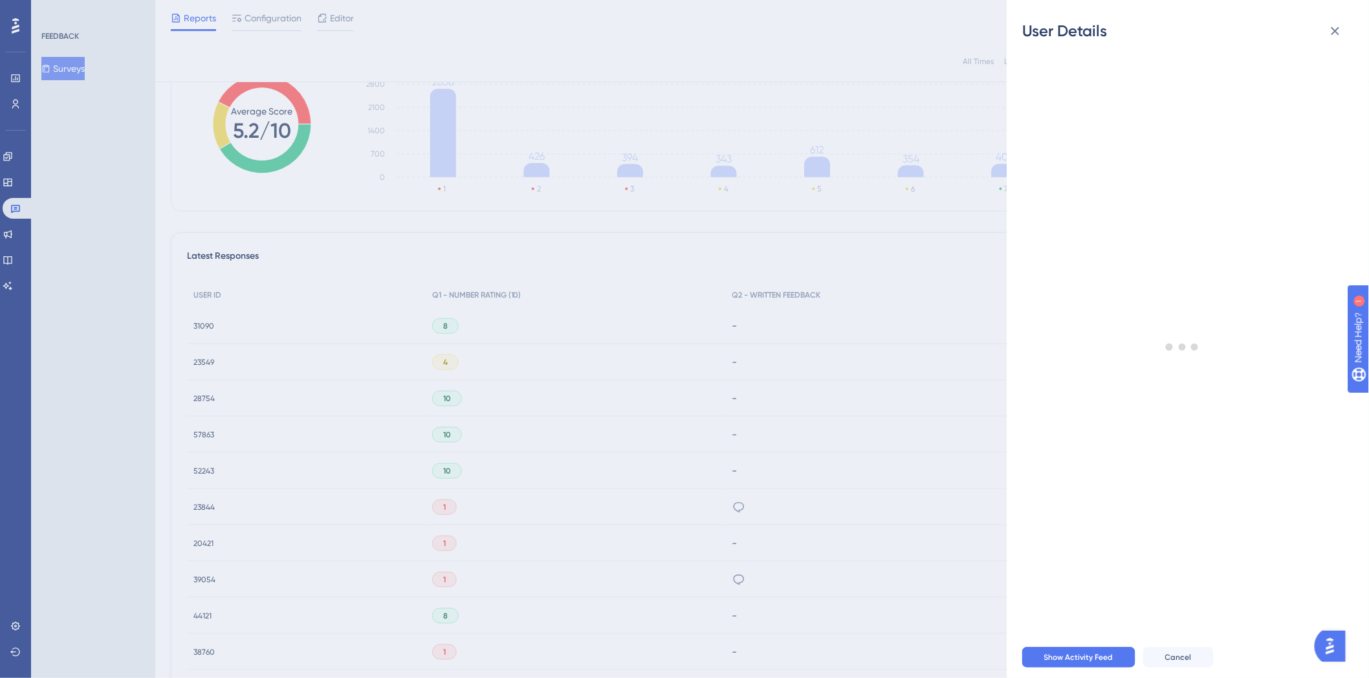
click at [1168, 36] on div "User Details" at bounding box center [1187, 31] width 331 height 21
click at [1340, 28] on icon at bounding box center [1335, 31] width 16 height 16
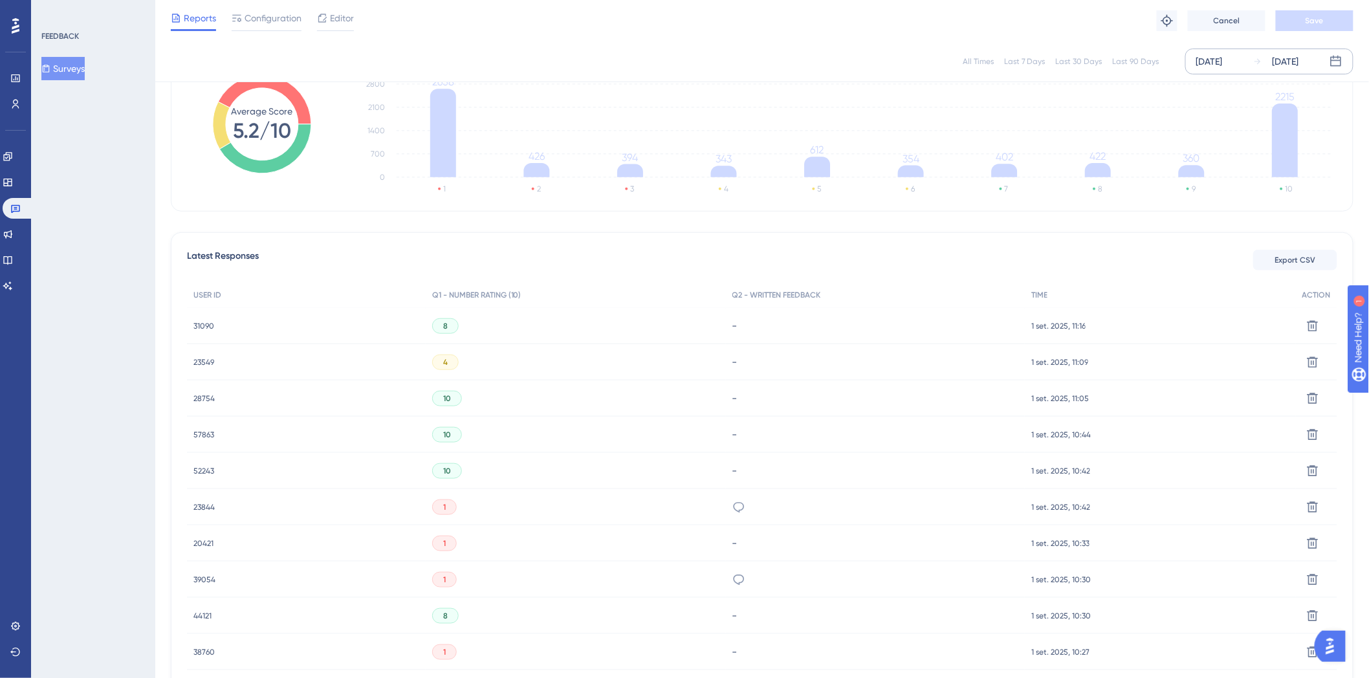
click at [202, 323] on span "31090" at bounding box center [203, 326] width 21 height 10
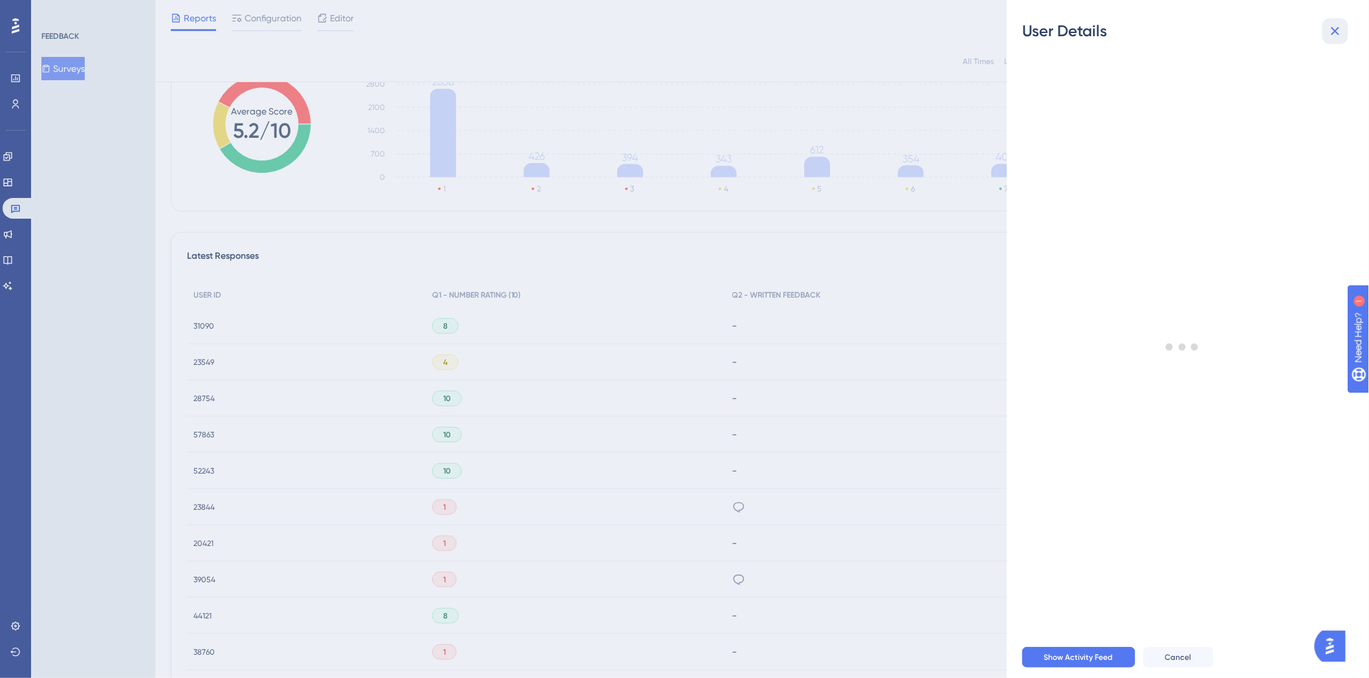
click at [1336, 31] on icon at bounding box center [1335, 31] width 8 height 8
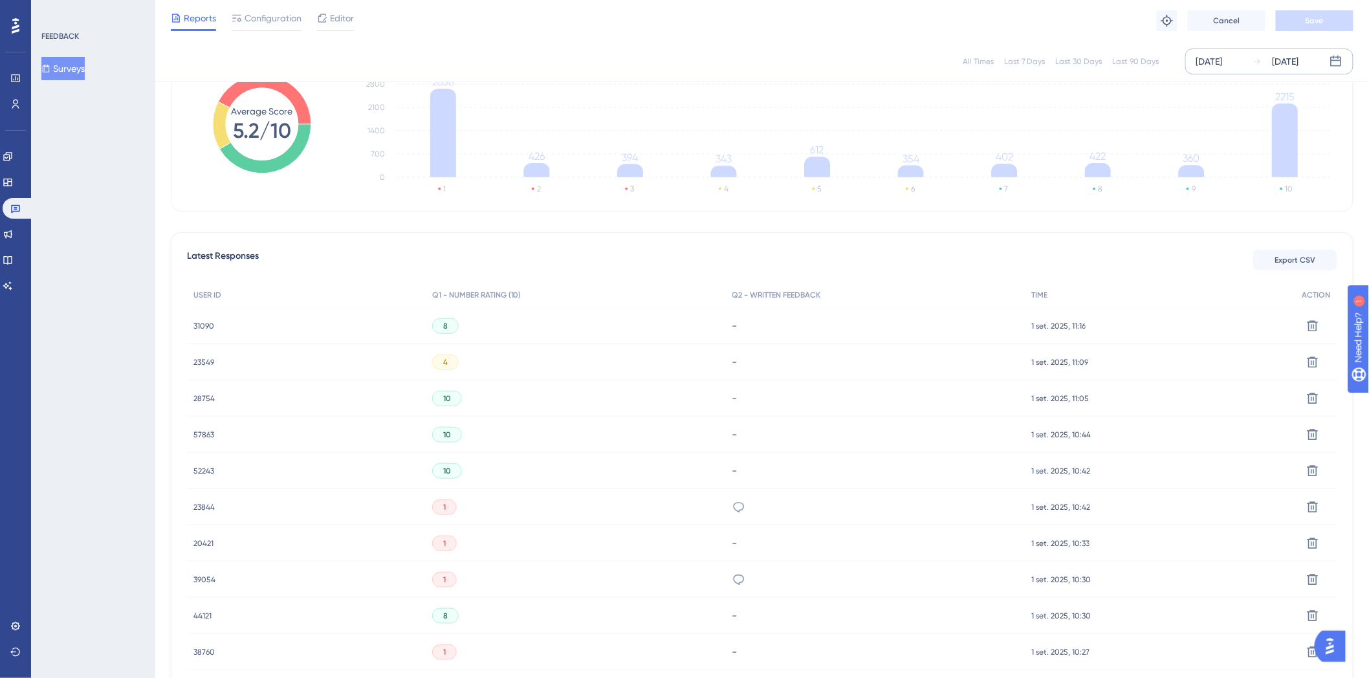
click at [207, 321] on span "31090" at bounding box center [203, 326] width 21 height 10
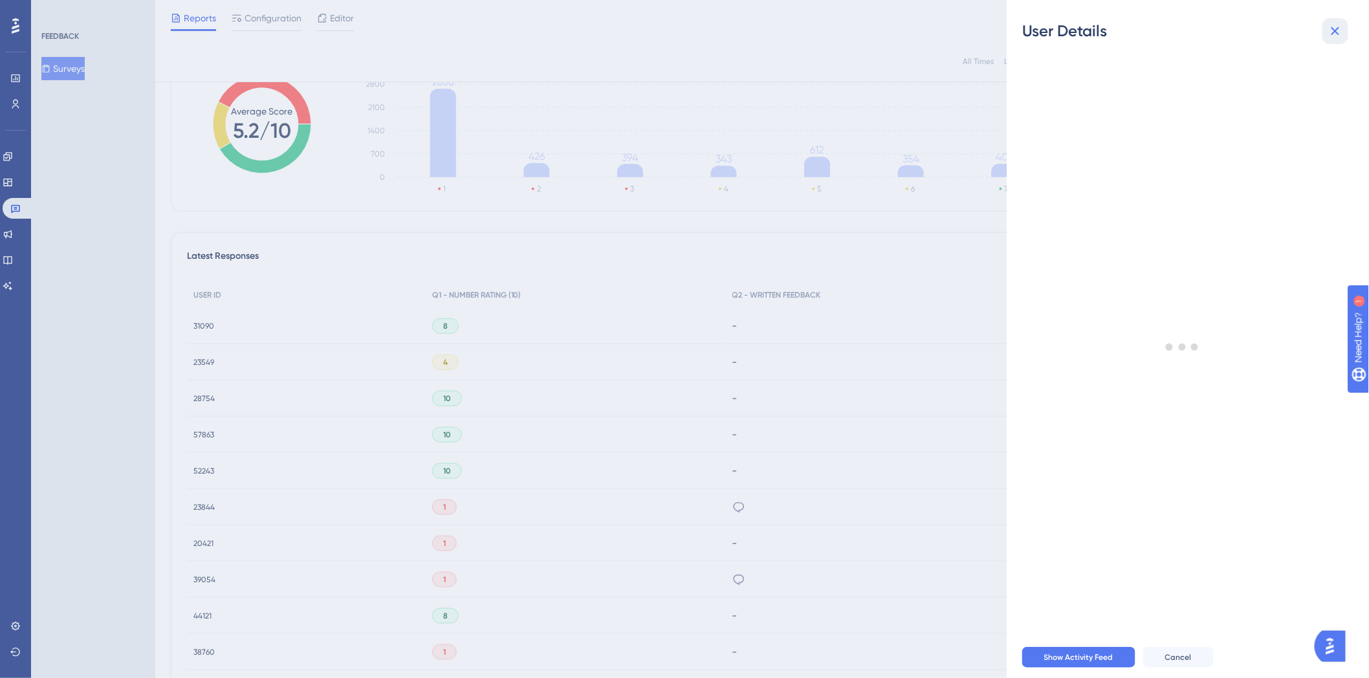
click at [1327, 32] on icon at bounding box center [1335, 31] width 16 height 16
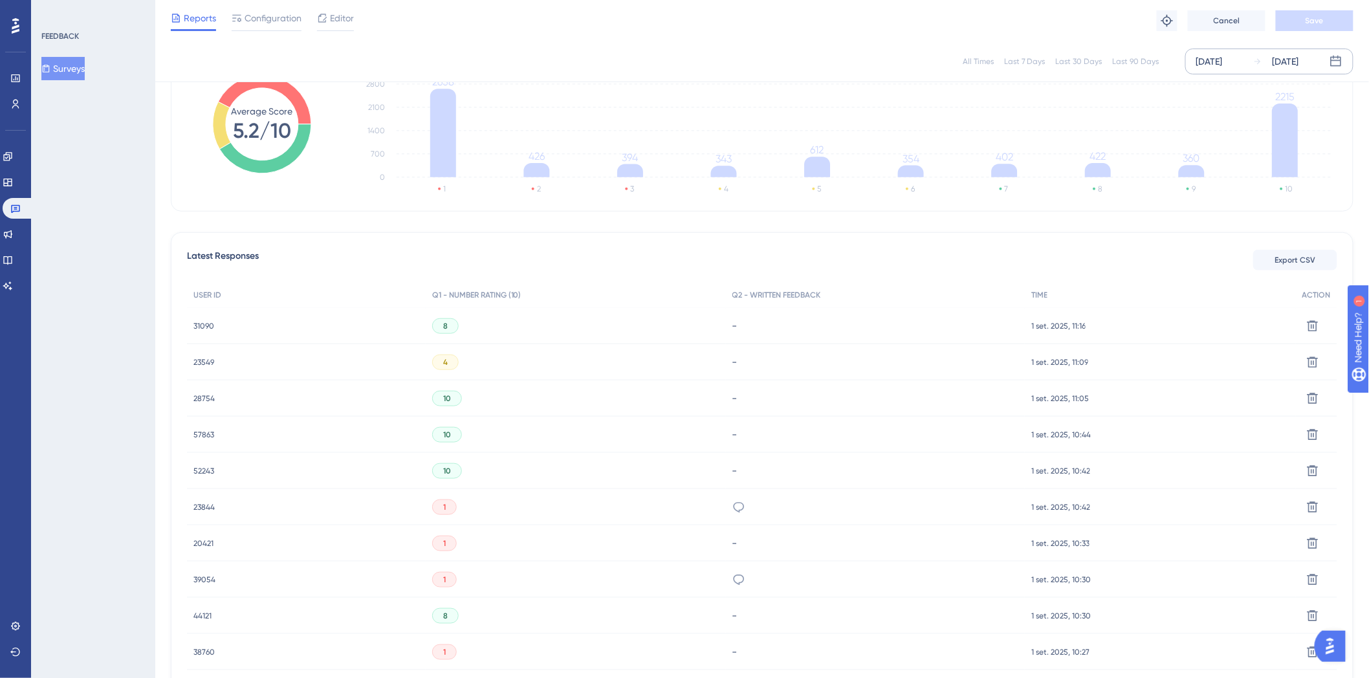
click at [216, 319] on div "31090 31090" at bounding box center [306, 326] width 239 height 36
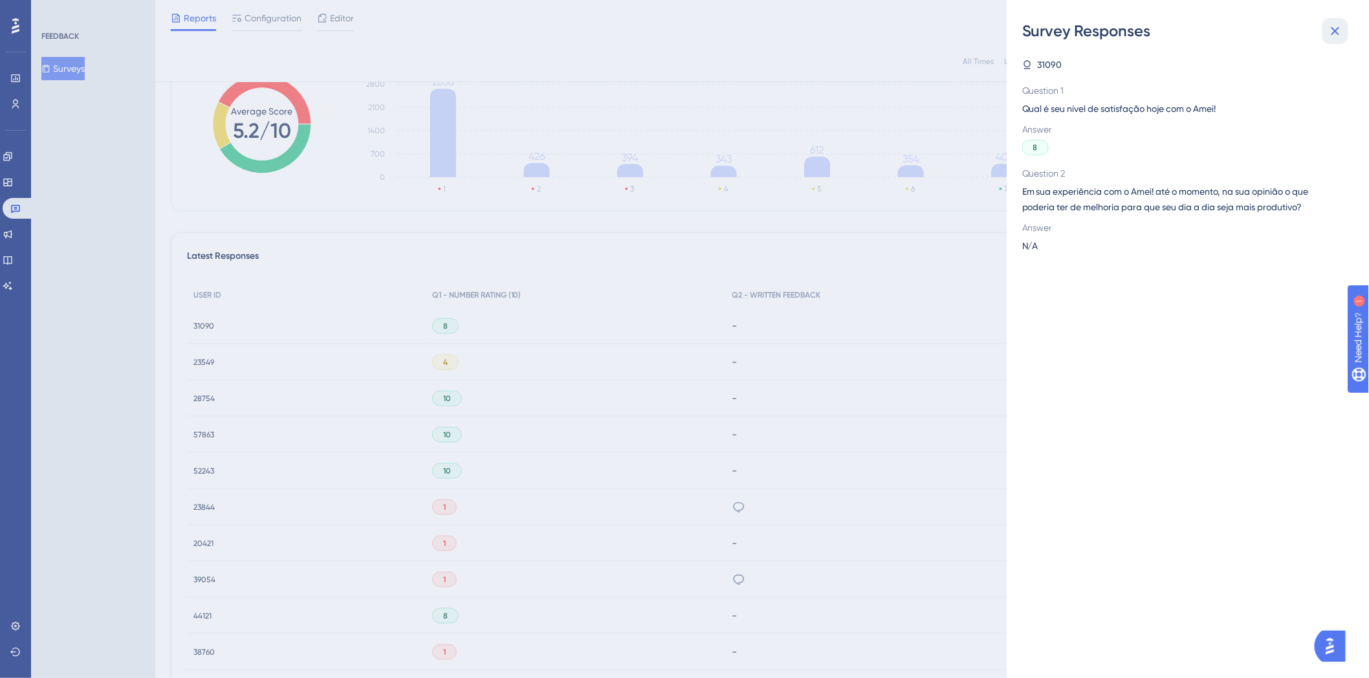
click at [1325, 28] on button at bounding box center [1335, 31] width 26 height 26
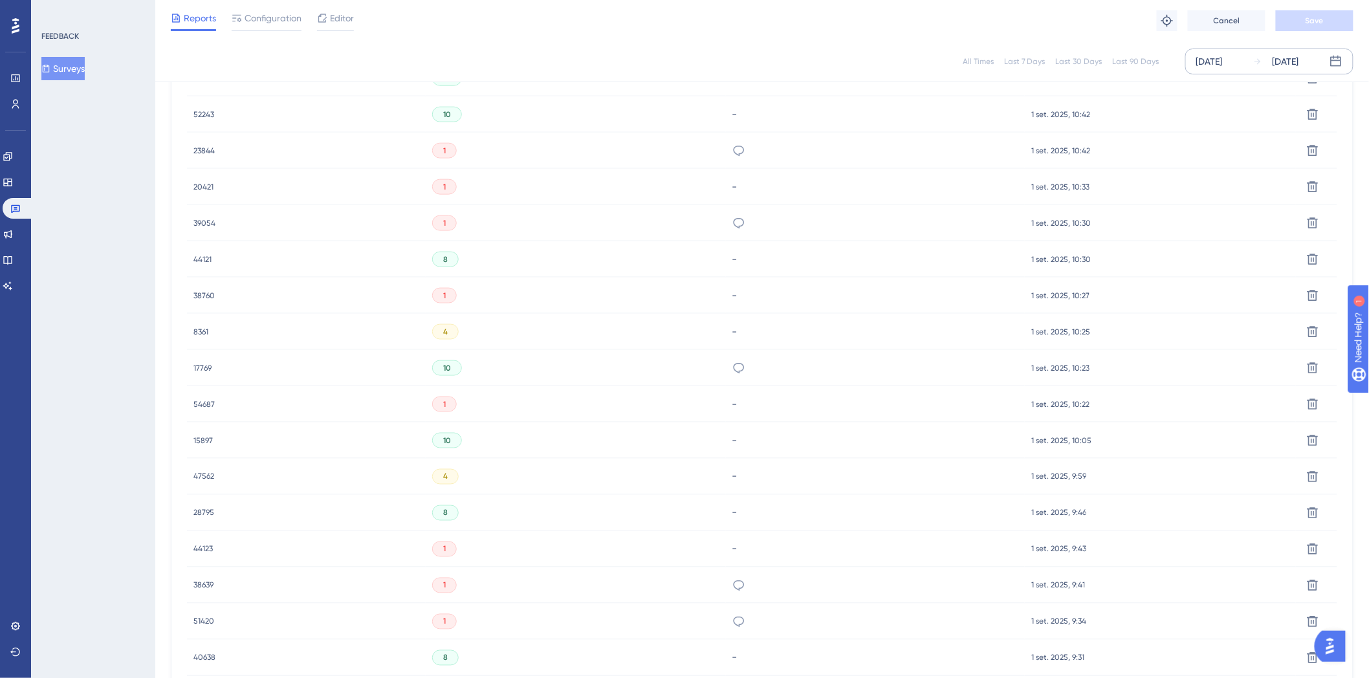
scroll to position [574, 0]
click at [192, 405] on div "54687 54687" at bounding box center [306, 402] width 239 height 36
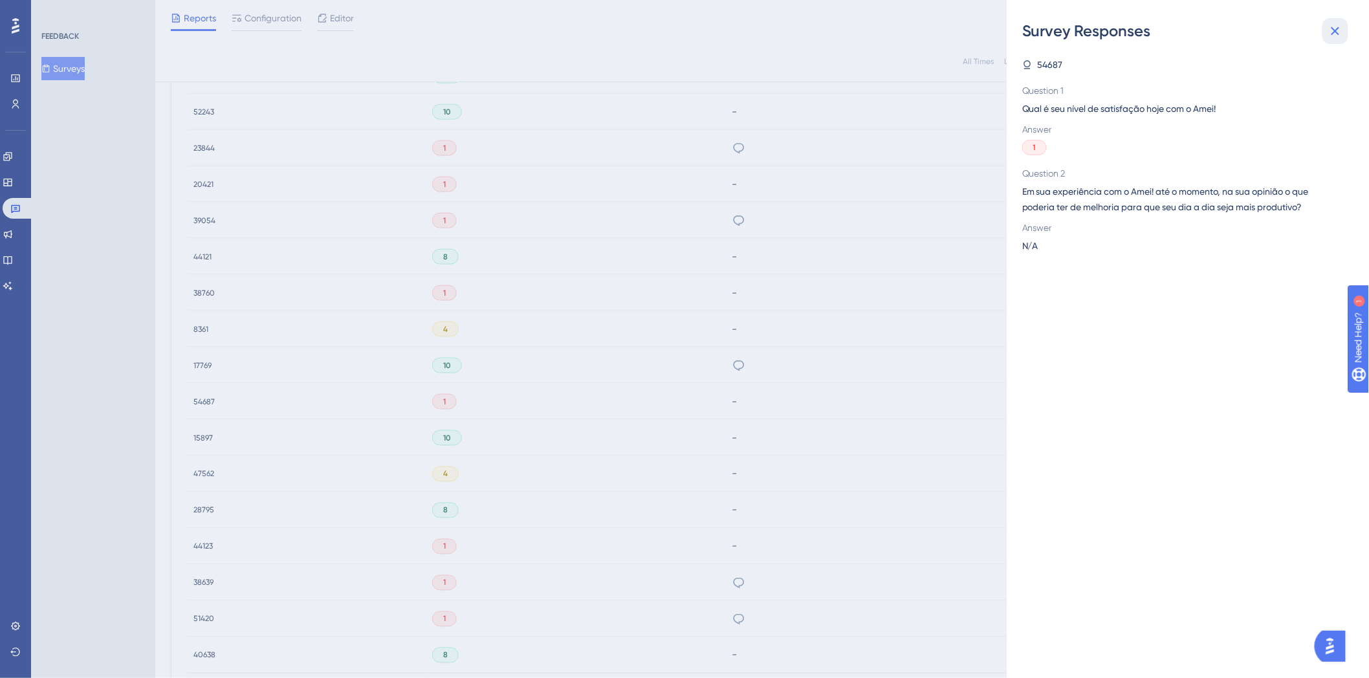
click at [1333, 32] on icon at bounding box center [1335, 31] width 16 height 16
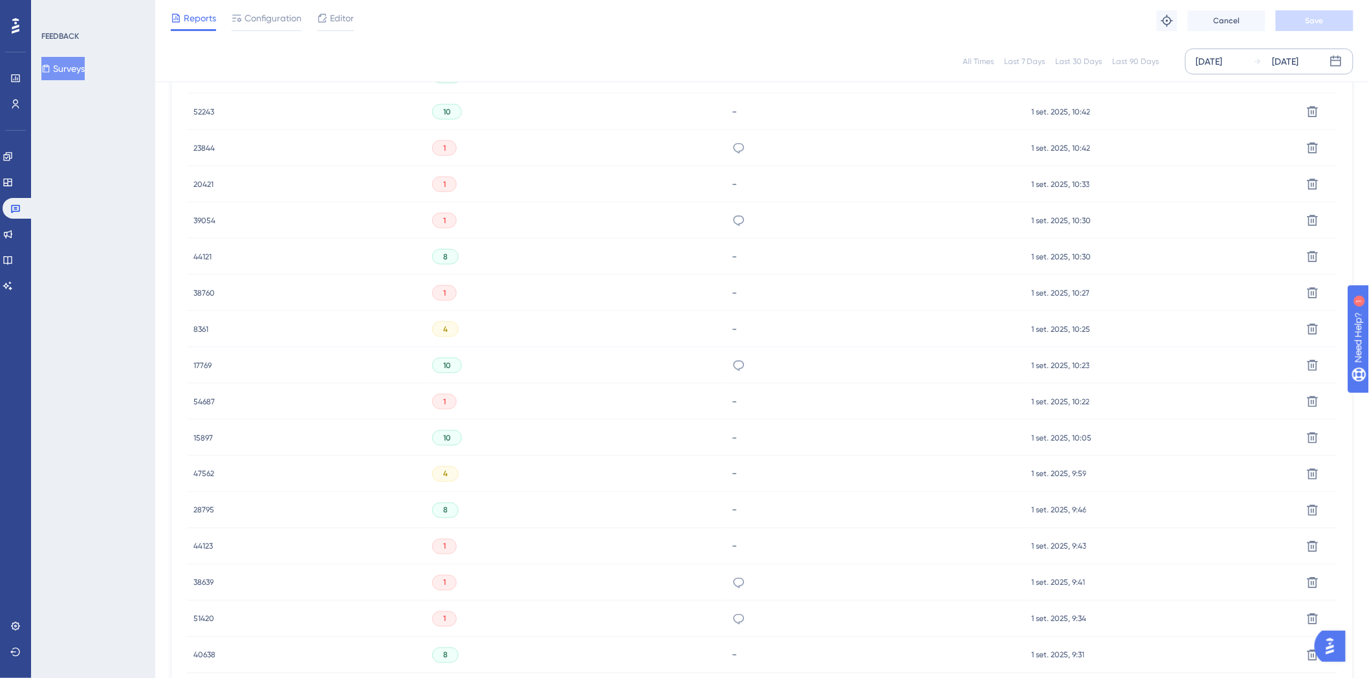
click at [202, 254] on span "44121" at bounding box center [202, 257] width 18 height 10
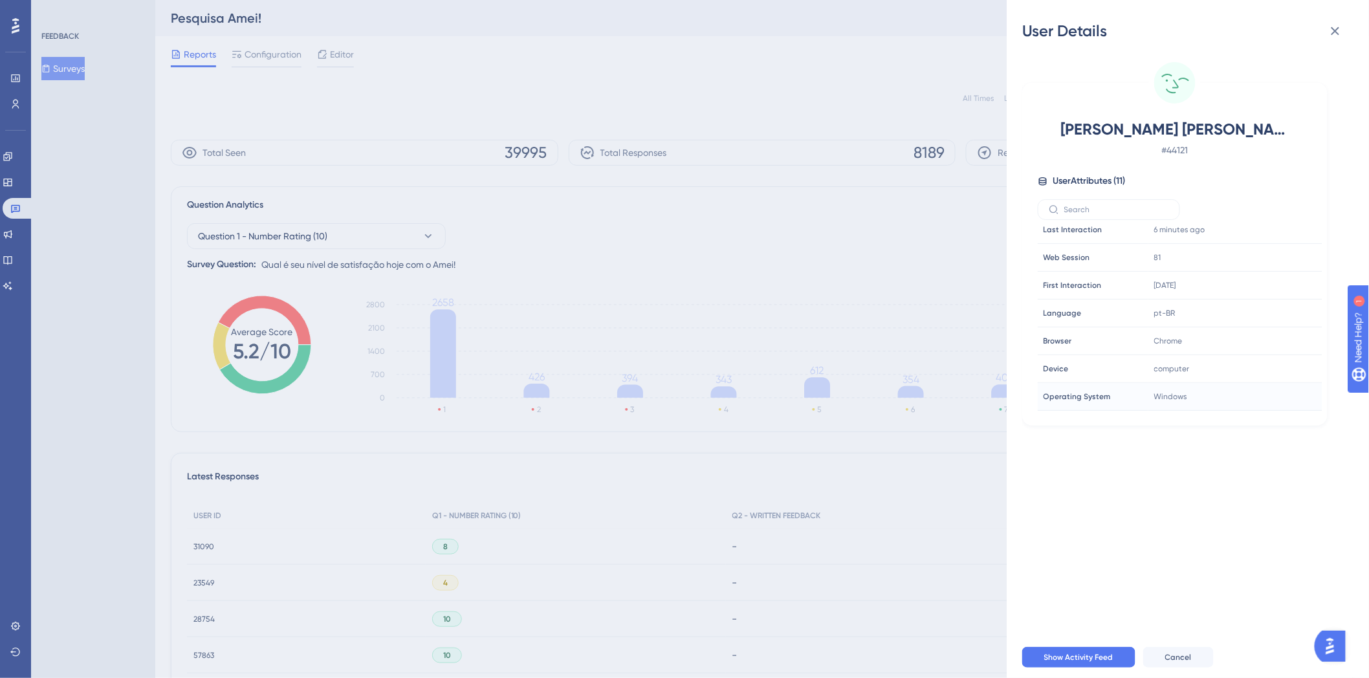
scroll to position [0, 0]
click at [1292, 102] on div "[PERSON_NAME] [PERSON_NAME] # 44121 User Attributes ( 11 ) Email Email [EMAIL_A…" at bounding box center [1174, 254] width 305 height 343
click at [1331, 30] on icon at bounding box center [1335, 31] width 16 height 16
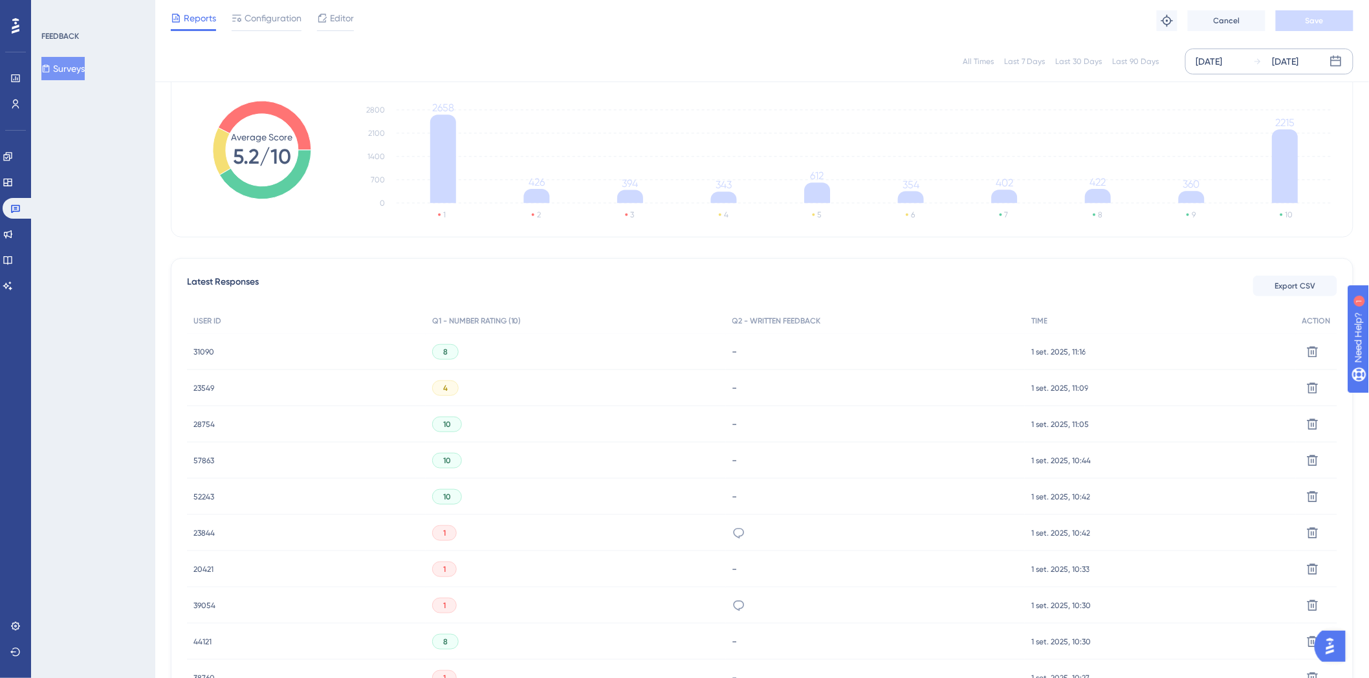
scroll to position [215, 0]
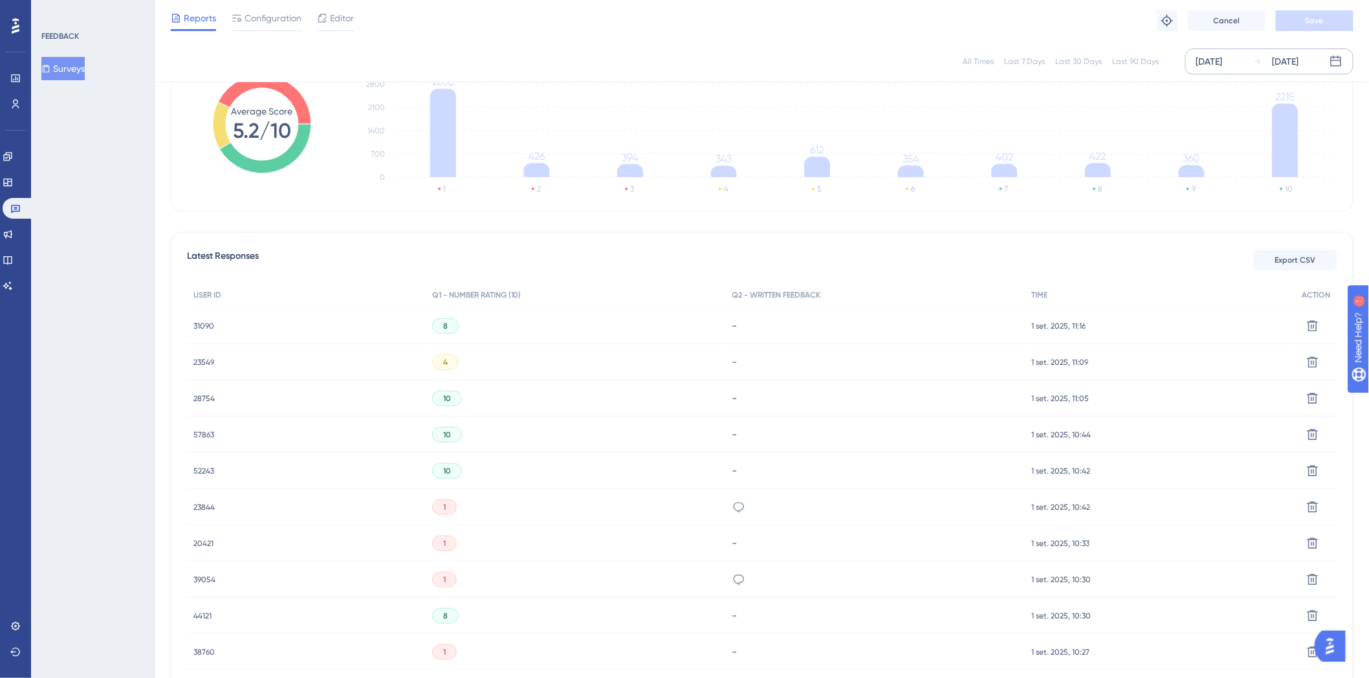
click at [194, 395] on span "28754" at bounding box center [203, 398] width 21 height 10
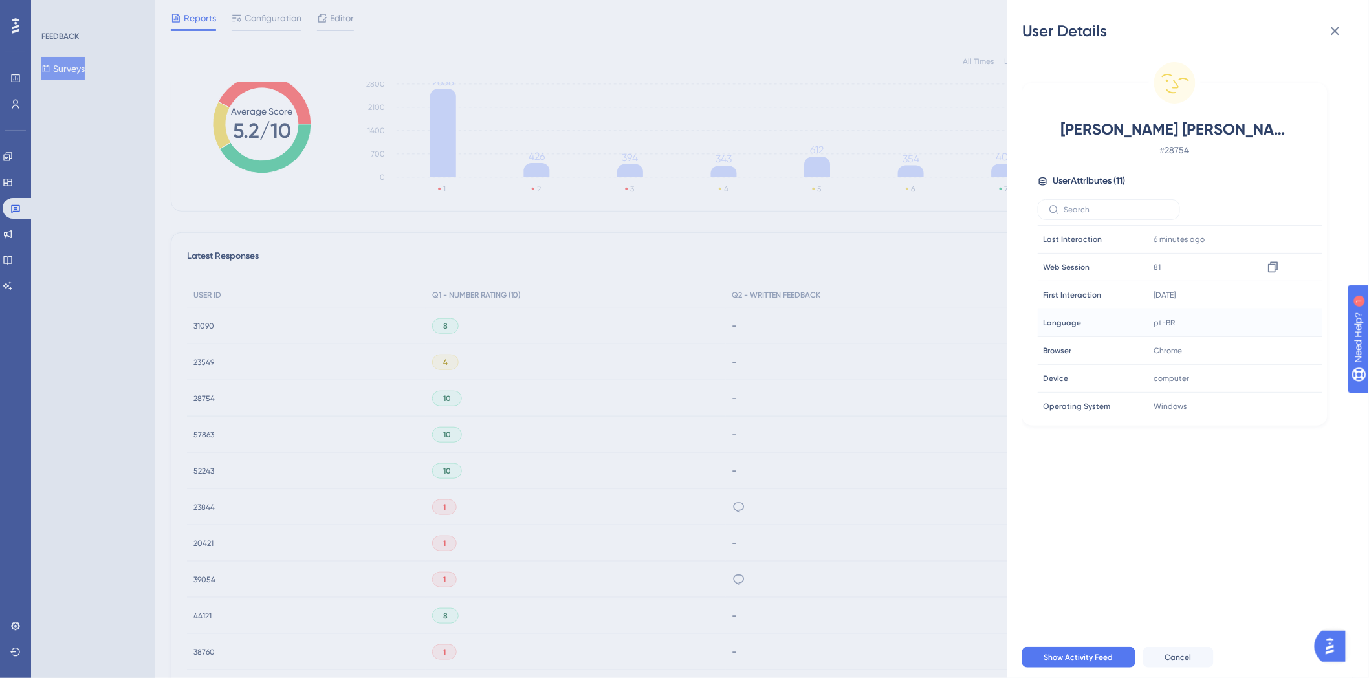
scroll to position [0, 0]
click at [1334, 23] on icon at bounding box center [1335, 31] width 16 height 16
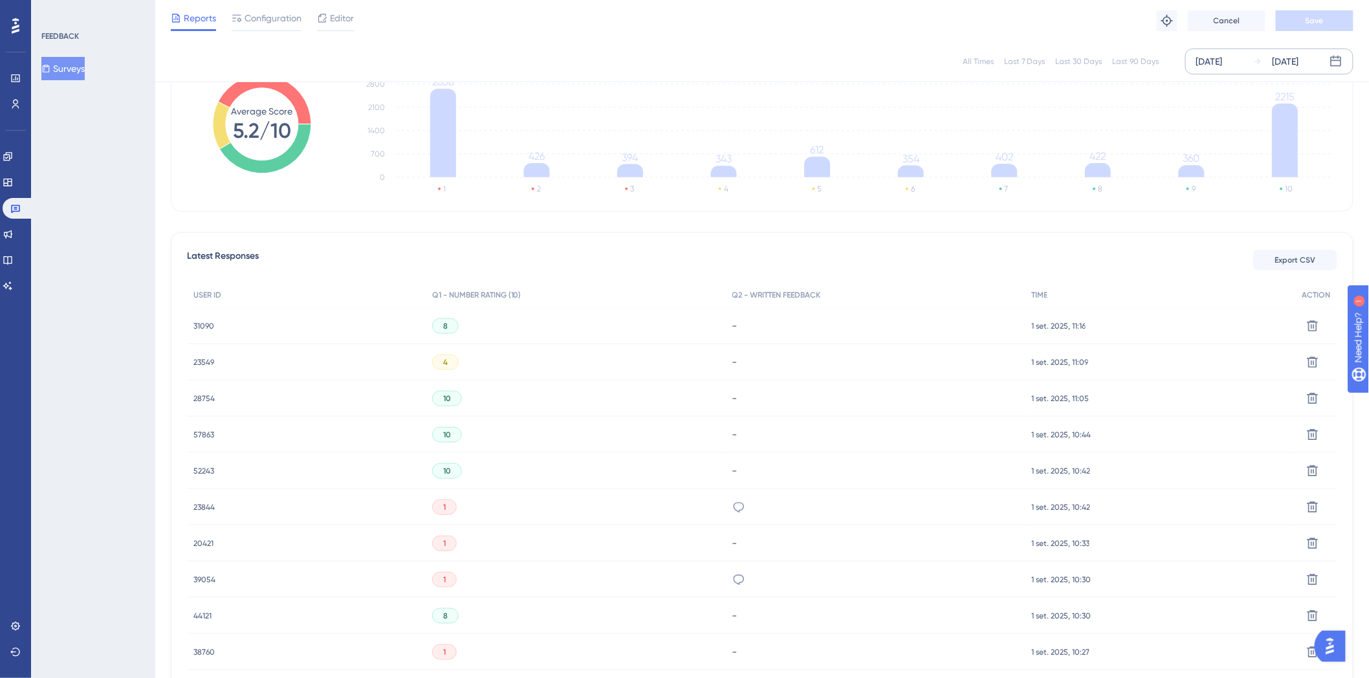
click at [199, 319] on div "31090 31090" at bounding box center [203, 326] width 21 height 36
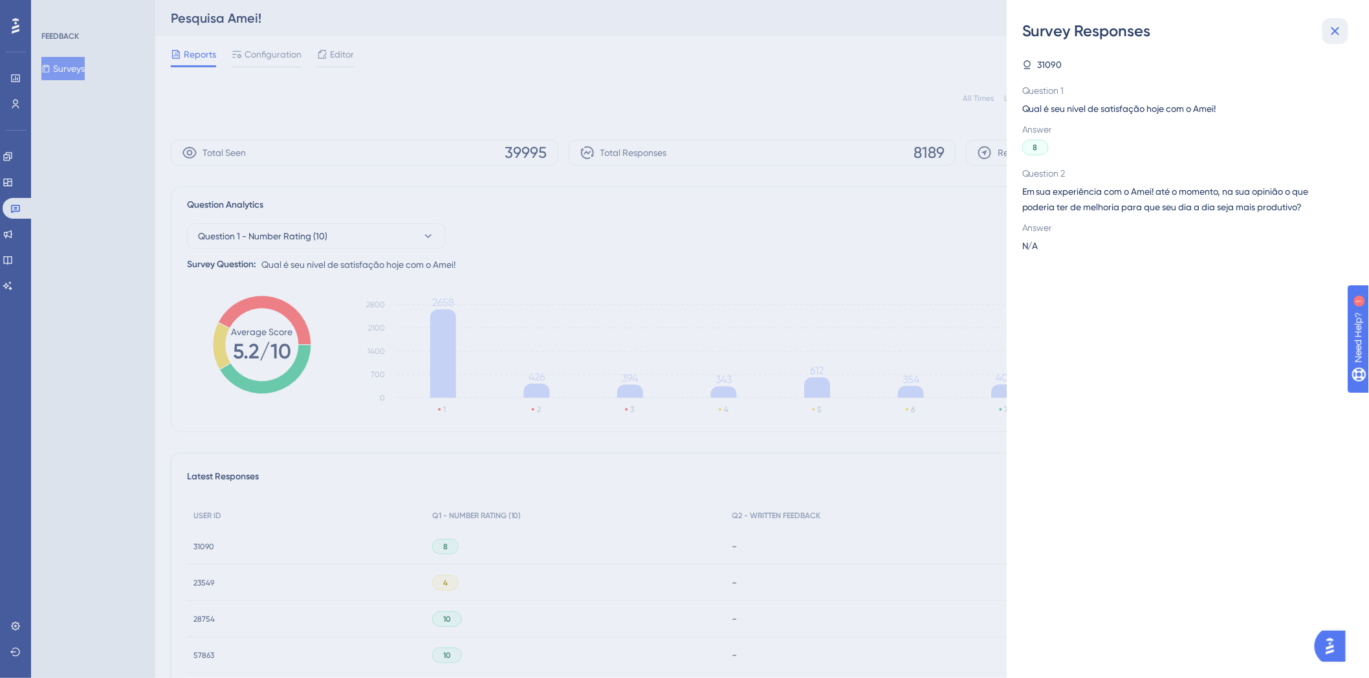
click at [1335, 35] on icon at bounding box center [1335, 31] width 16 height 16
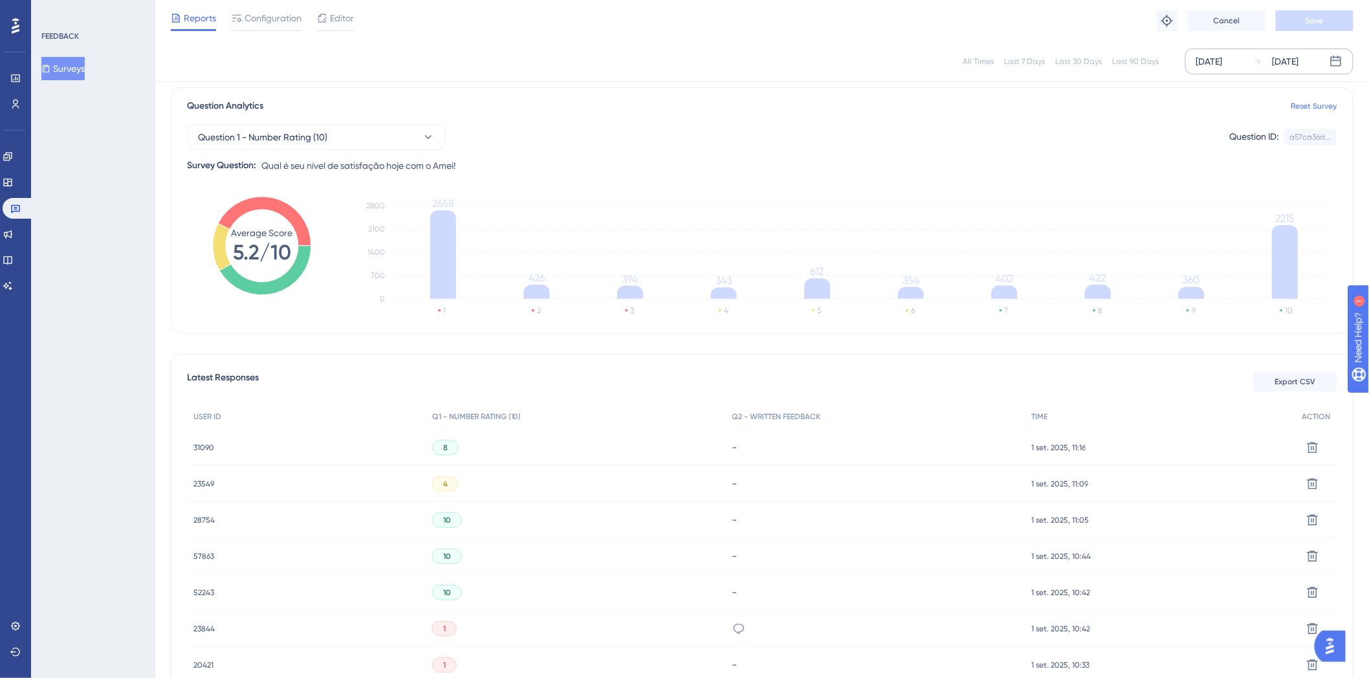
scroll to position [144, 0]
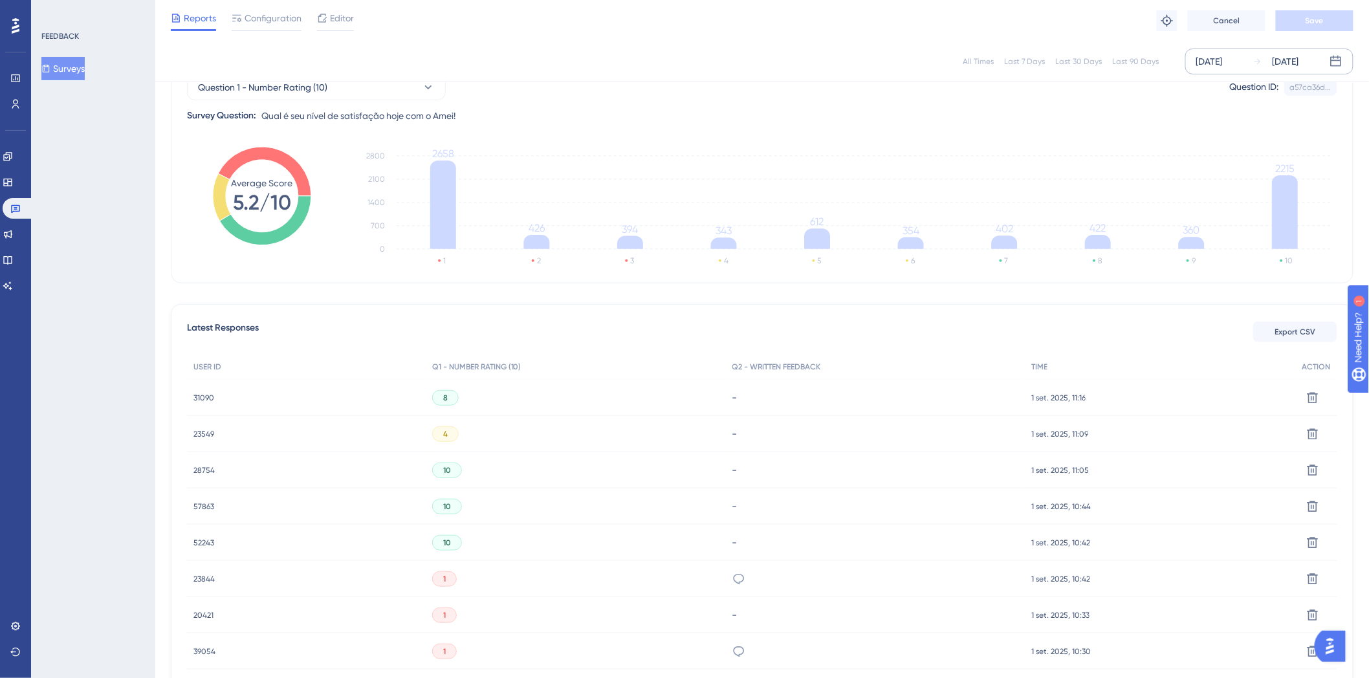
click at [197, 437] on span "23549" at bounding box center [203, 434] width 21 height 10
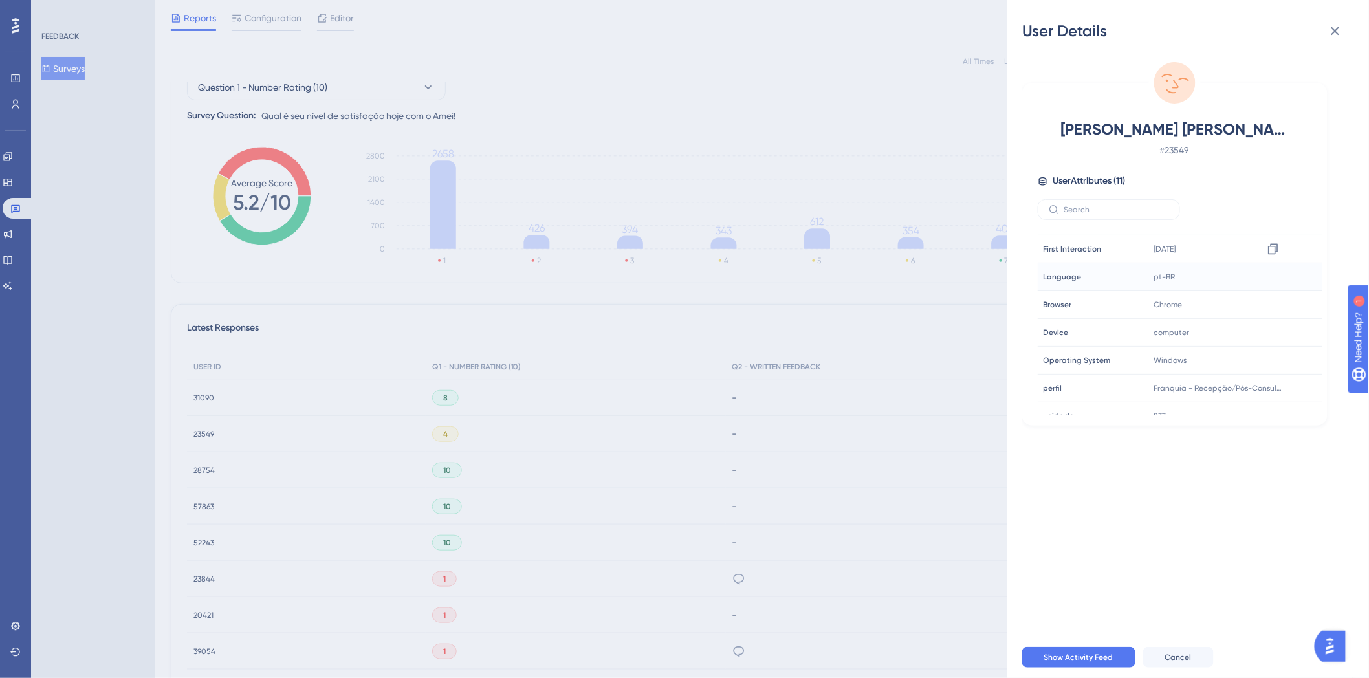
scroll to position [116, 0]
click at [1330, 30] on icon at bounding box center [1335, 31] width 16 height 16
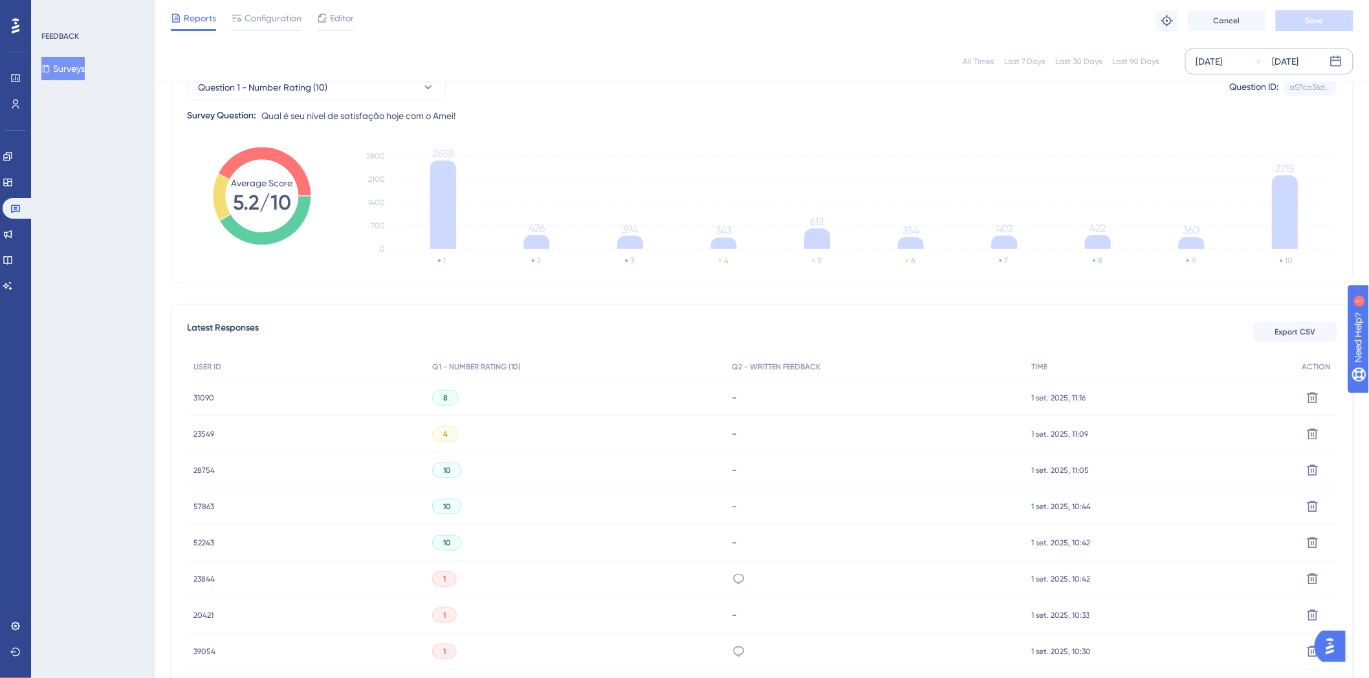
click at [191, 466] on div "28754 28754" at bounding box center [306, 470] width 239 height 36
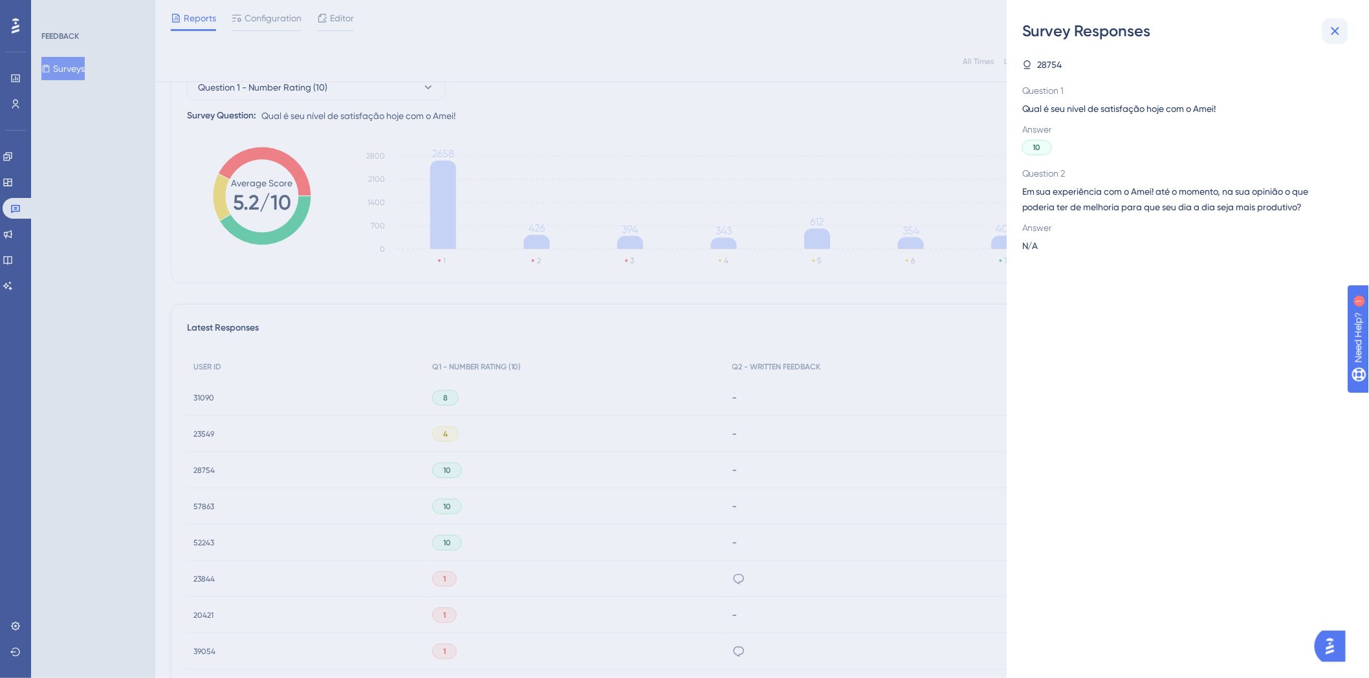
click at [1334, 39] on button at bounding box center [1335, 31] width 26 height 26
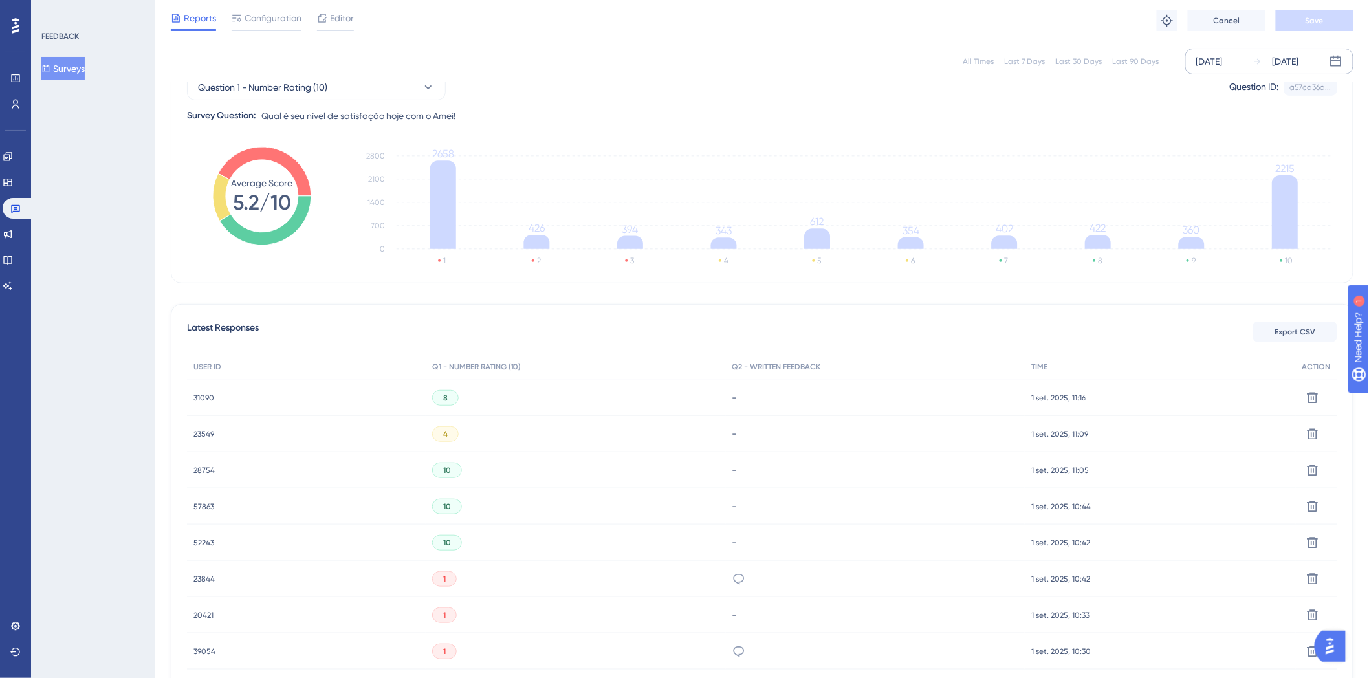
click at [202, 501] on span "57863" at bounding box center [203, 506] width 21 height 10
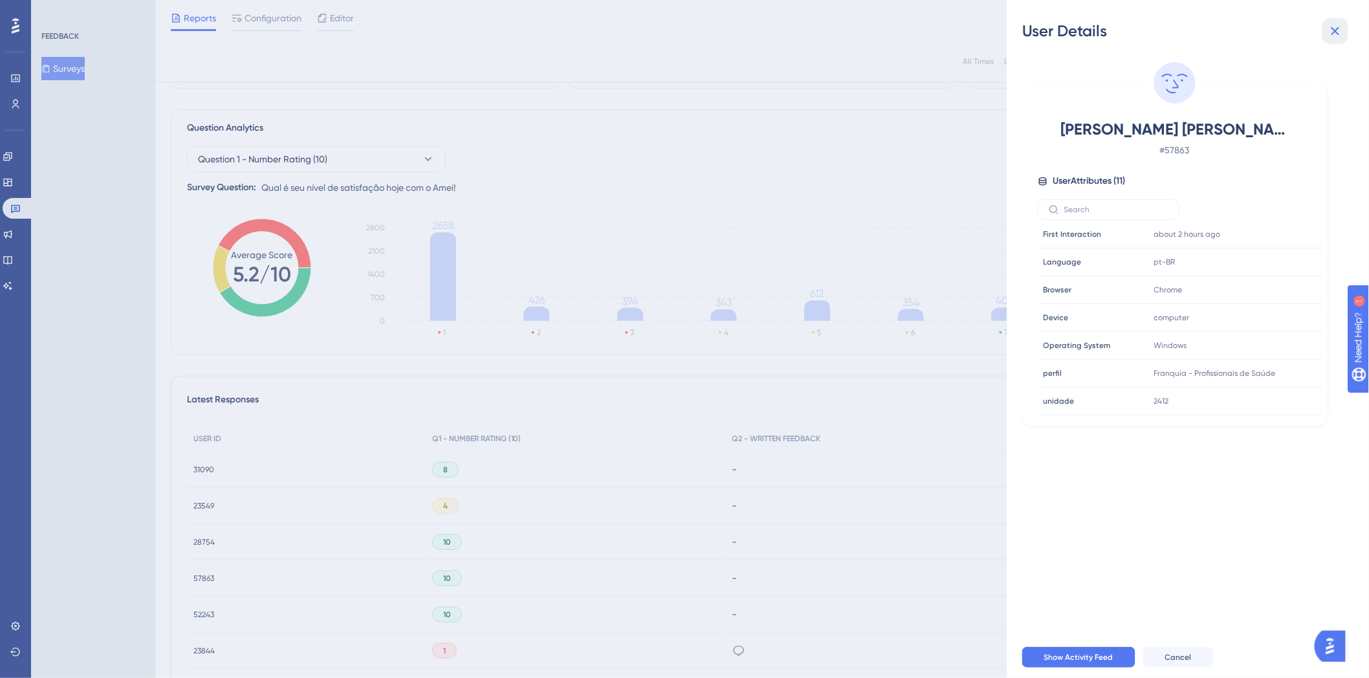
click at [1341, 33] on icon at bounding box center [1335, 31] width 16 height 16
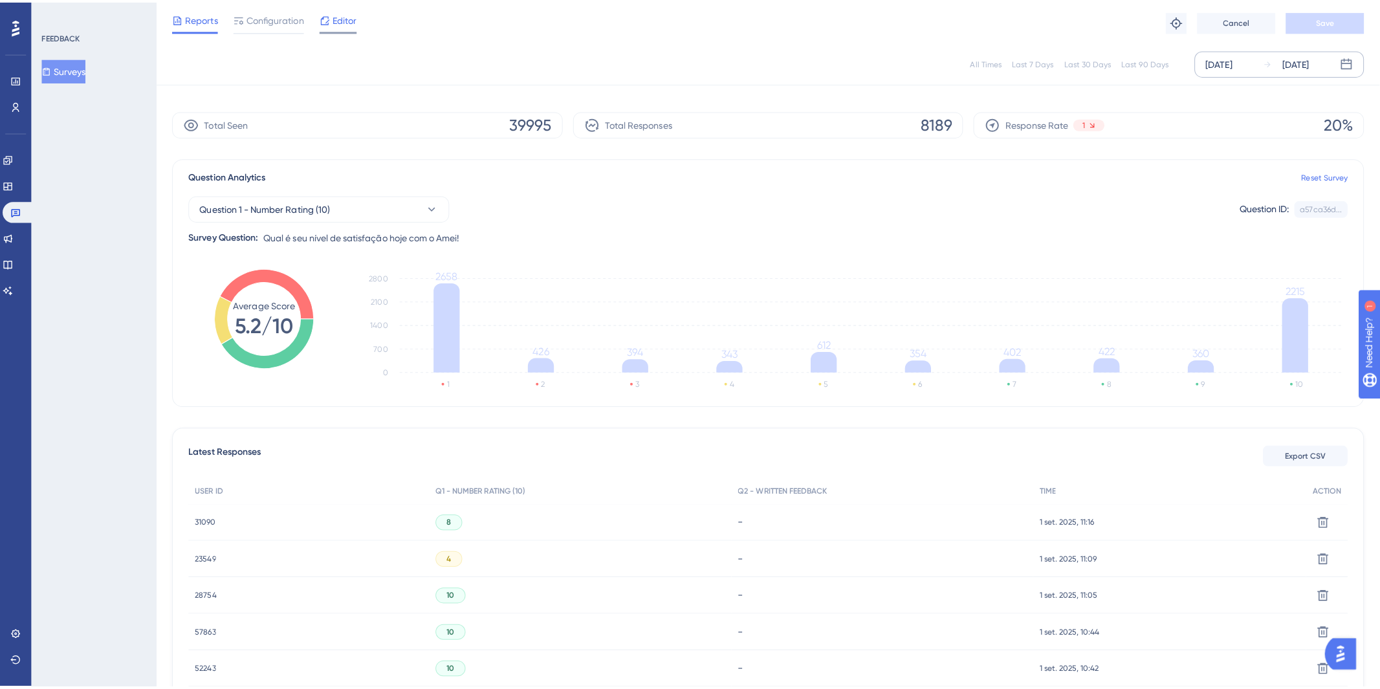
scroll to position [0, 0]
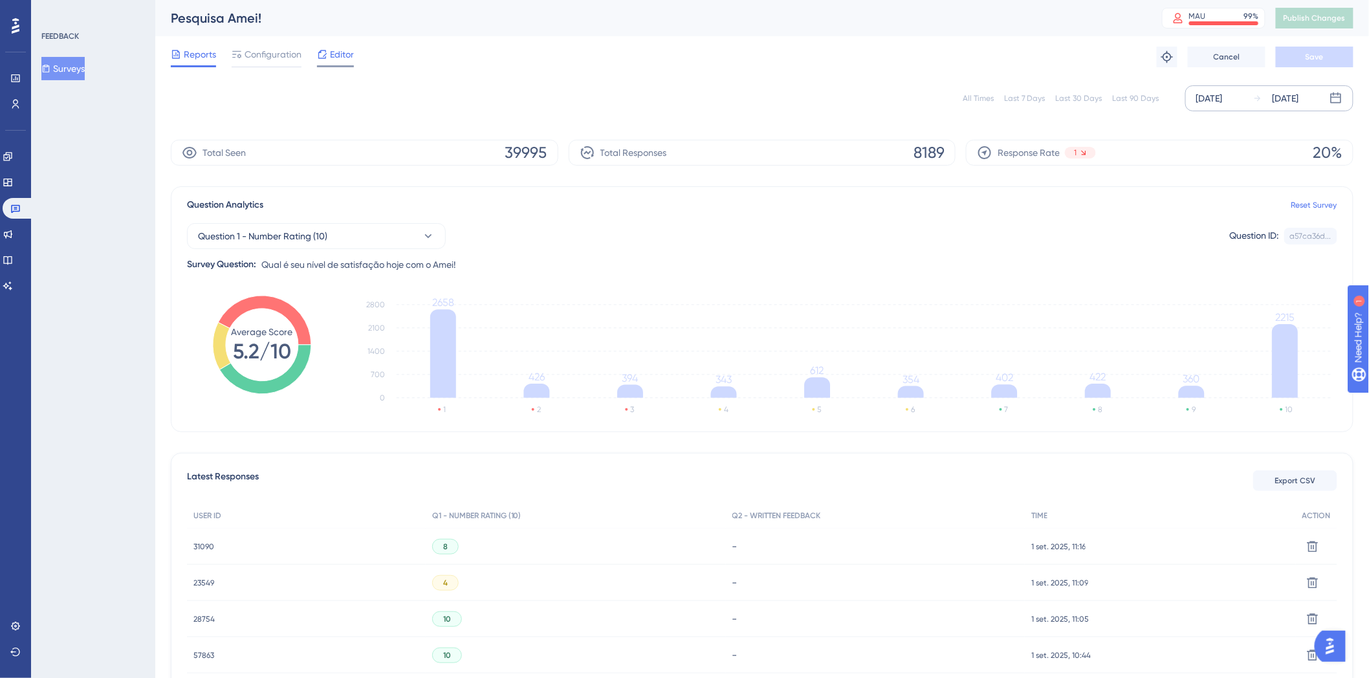
click at [326, 48] on div at bounding box center [322, 55] width 10 height 16
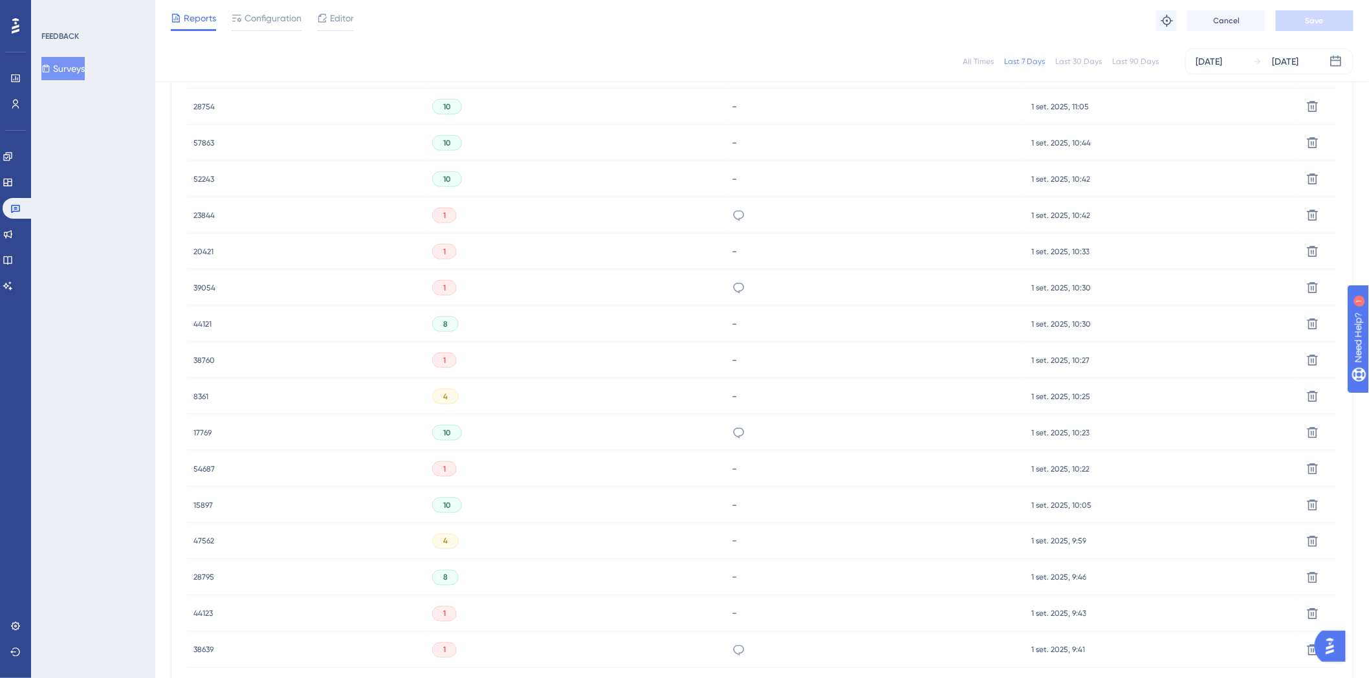
scroll to position [406, 0]
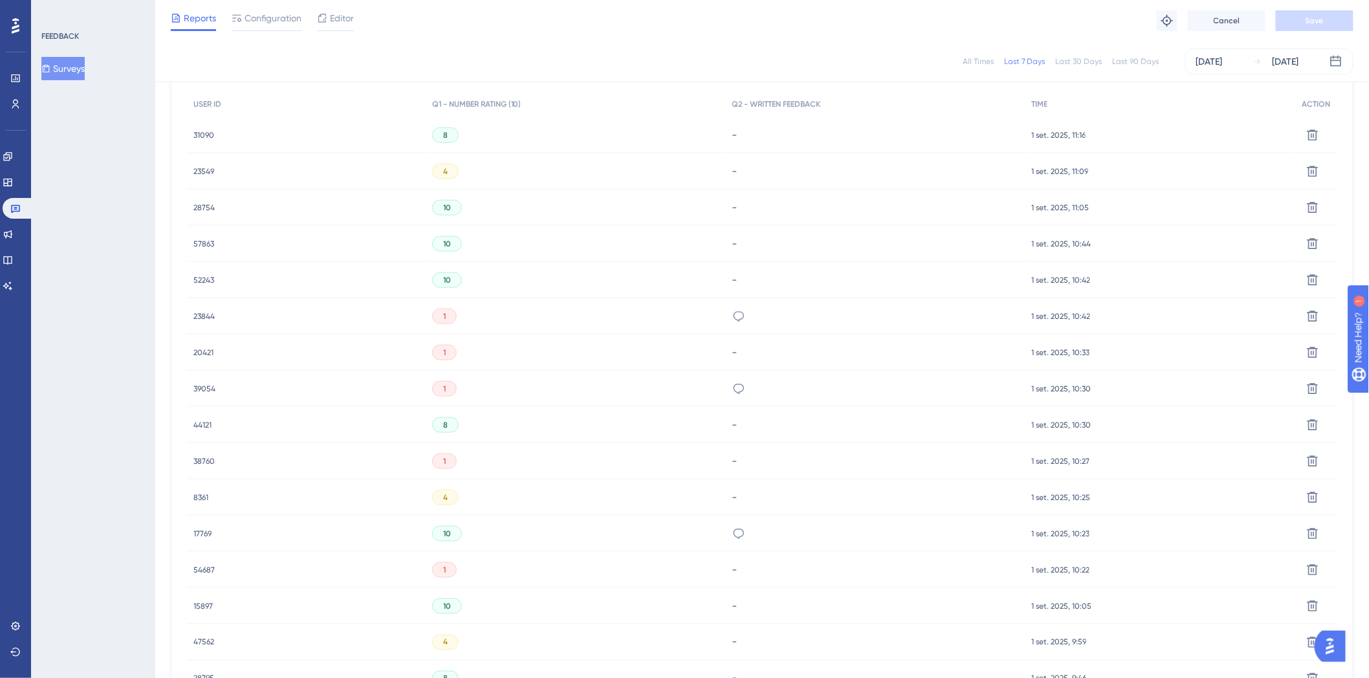
click at [123, 248] on div "FEEDBACK Surveys" at bounding box center [93, 339] width 124 height 678
click at [203, 270] on div "52243 52243" at bounding box center [203, 280] width 21 height 36
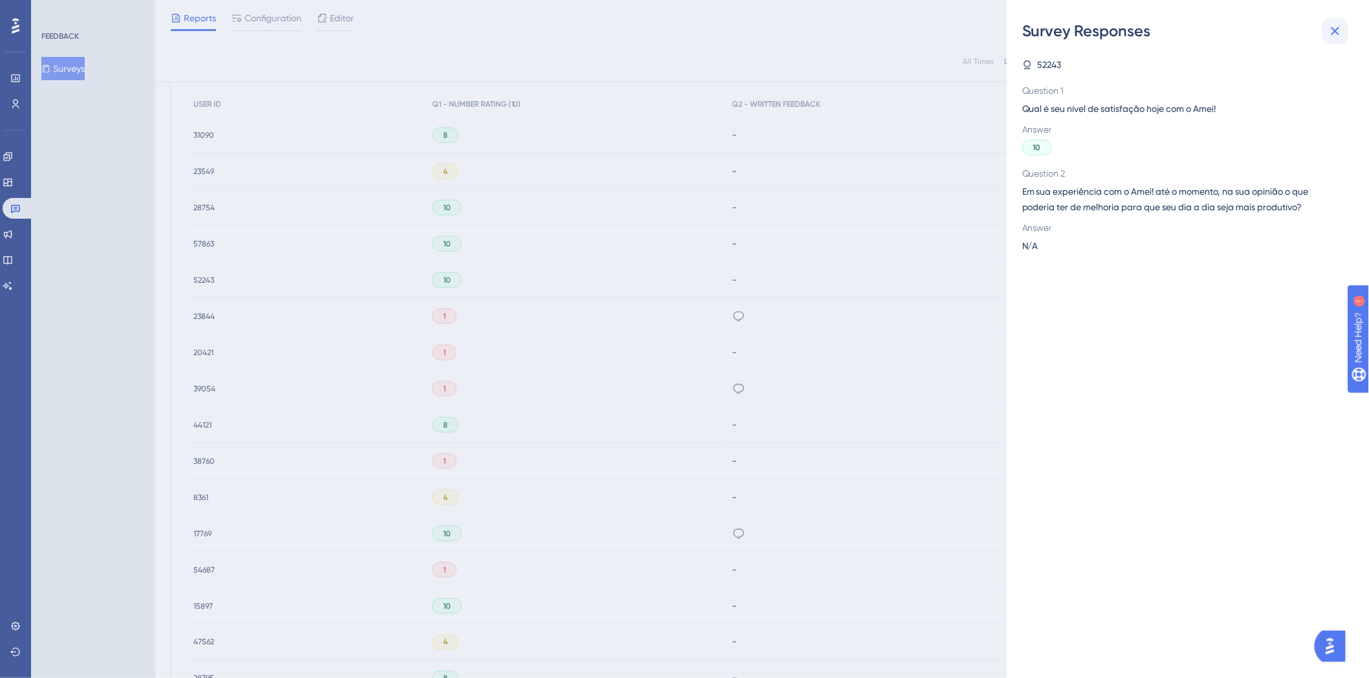
click at [1330, 33] on icon at bounding box center [1335, 31] width 16 height 16
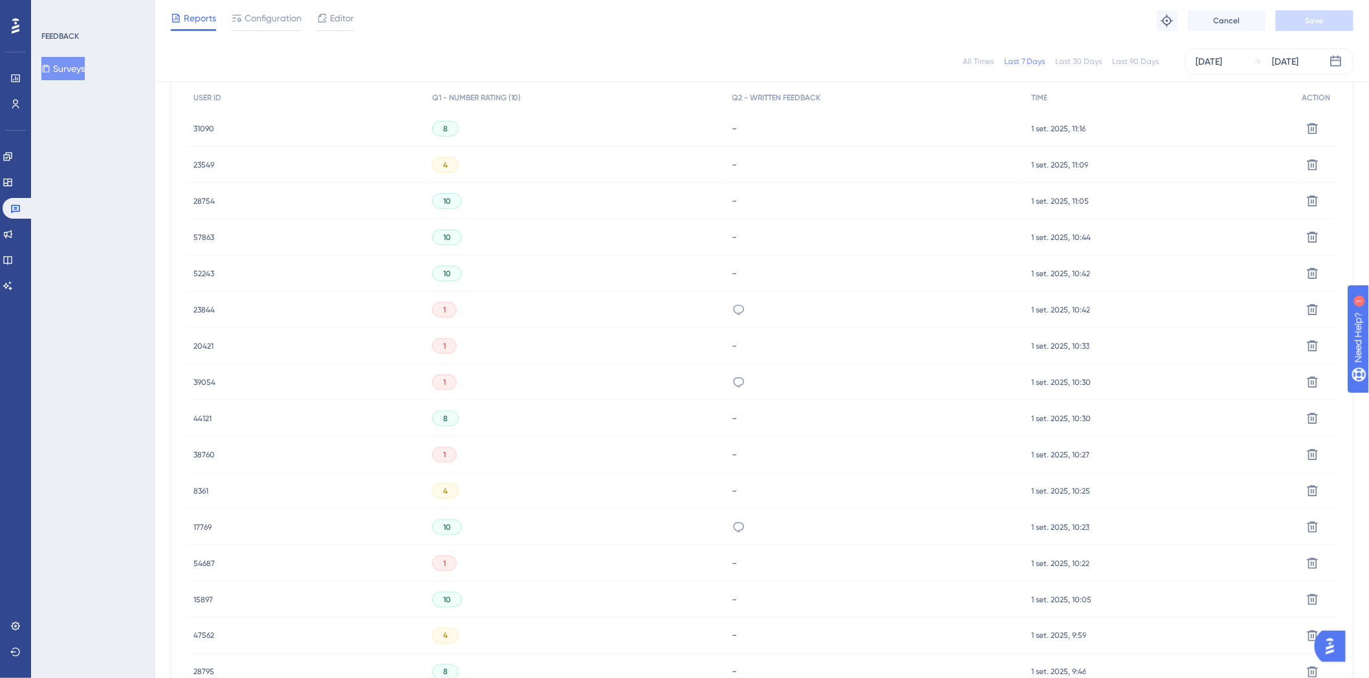
scroll to position [334, 0]
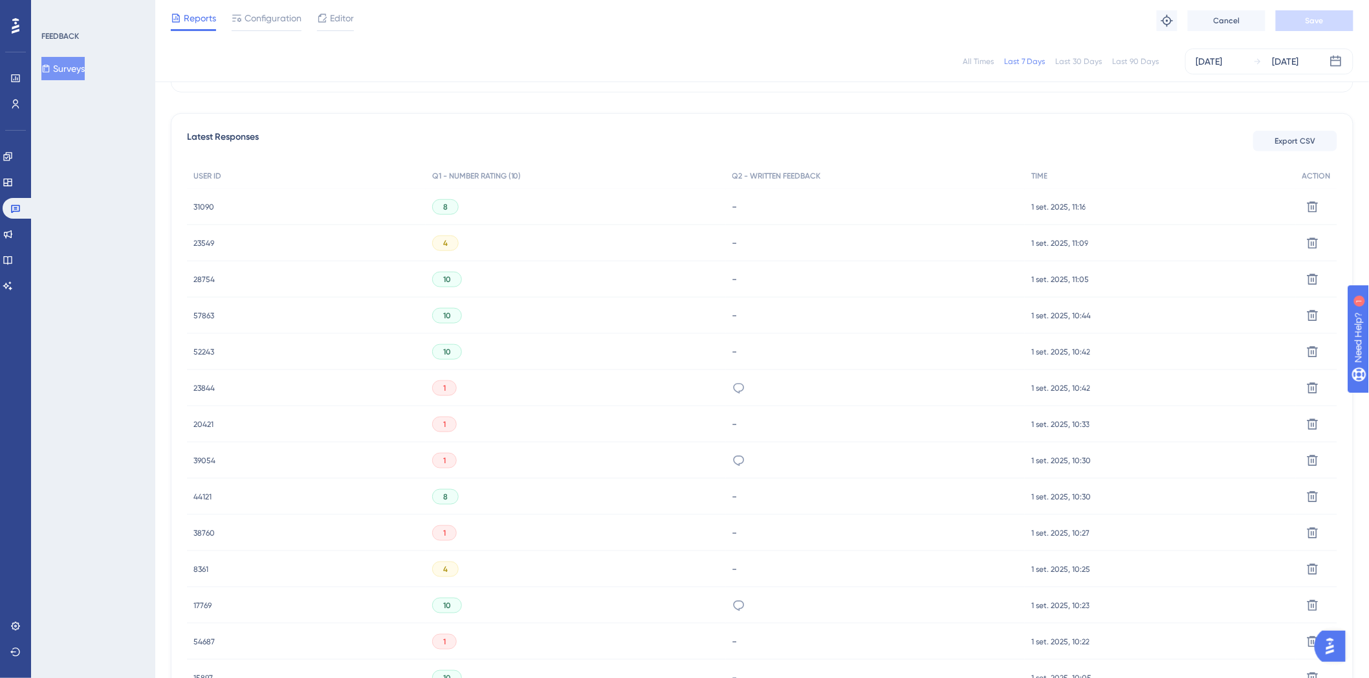
click at [207, 204] on span "31090" at bounding box center [203, 207] width 21 height 10
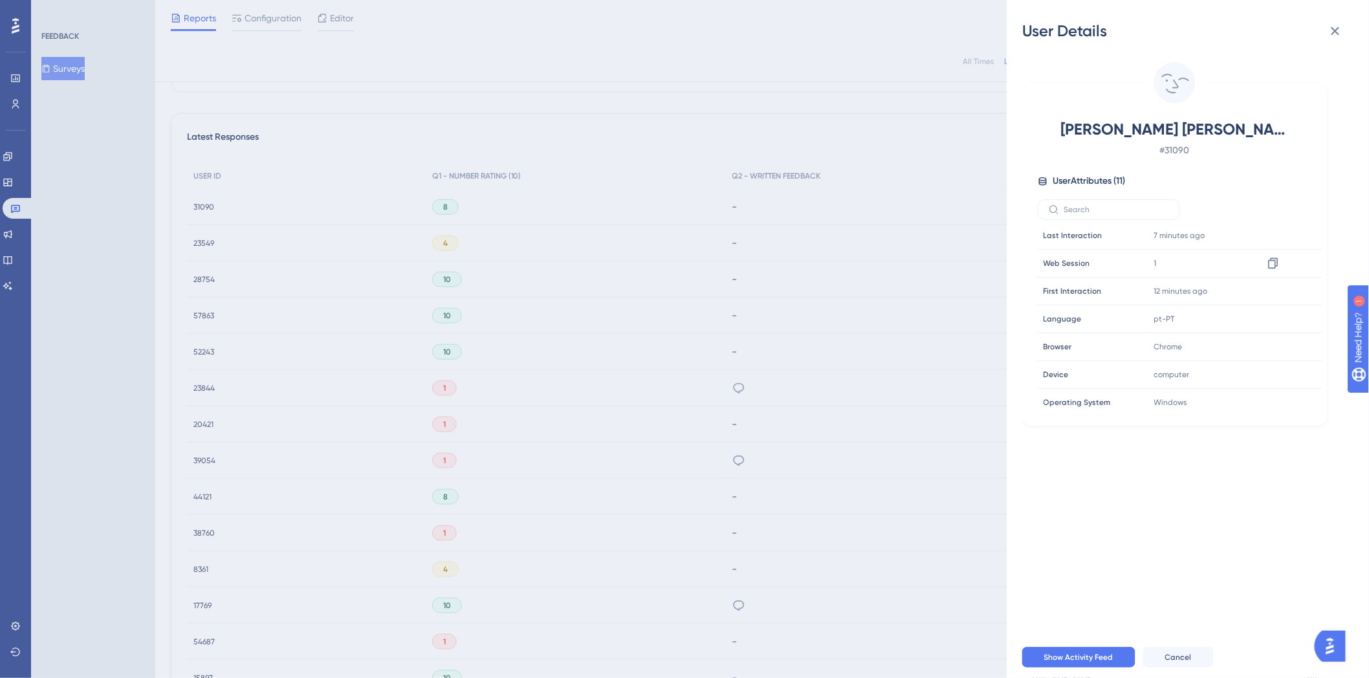
scroll to position [0, 0]
click at [1333, 37] on icon at bounding box center [1335, 31] width 16 height 16
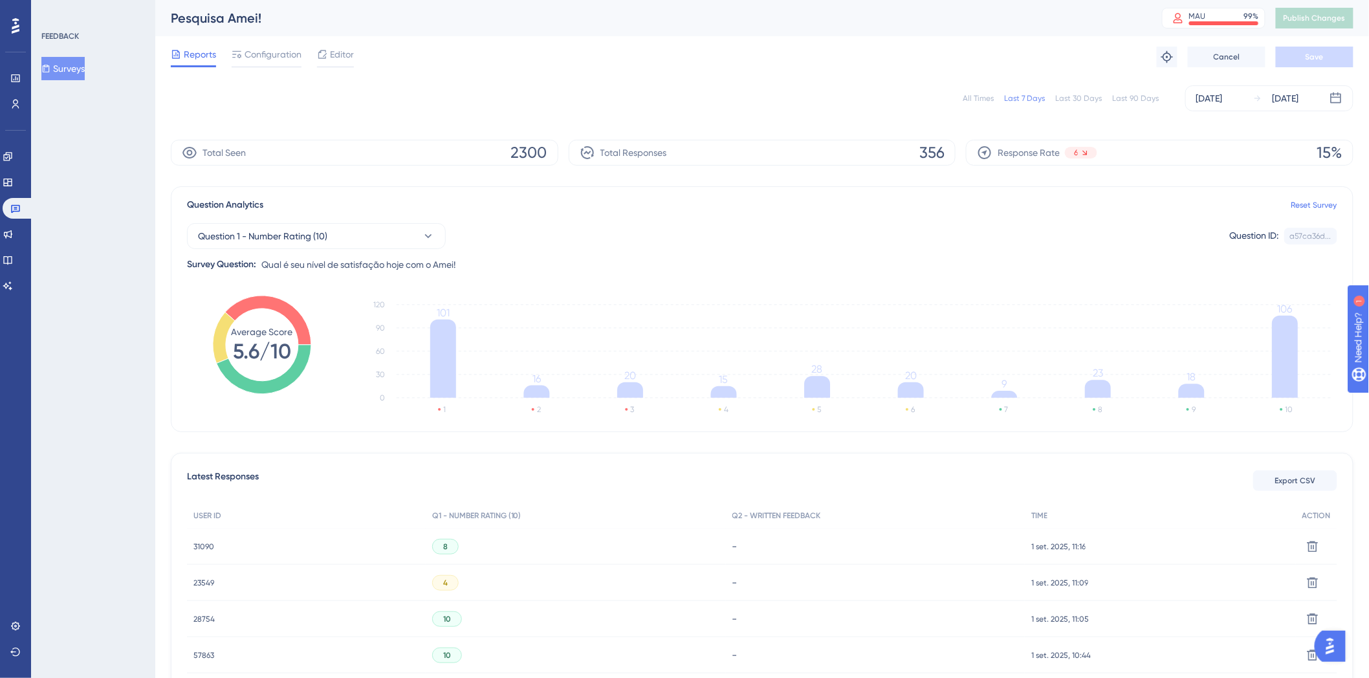
click at [265, 118] on div "All Times Last 7 Days Last 30 Days Last 90 Days [DATE] [DATE]" at bounding box center [762, 98] width 1182 height 41
click at [182, 74] on div "Reports Configuration Editor Troubleshoot Cancel Save" at bounding box center [762, 56] width 1182 height 41
click at [192, 58] on span "Reports" at bounding box center [200, 55] width 32 height 16
drag, startPoint x: 997, startPoint y: 153, endPoint x: 1104, endPoint y: 158, distance: 107.5
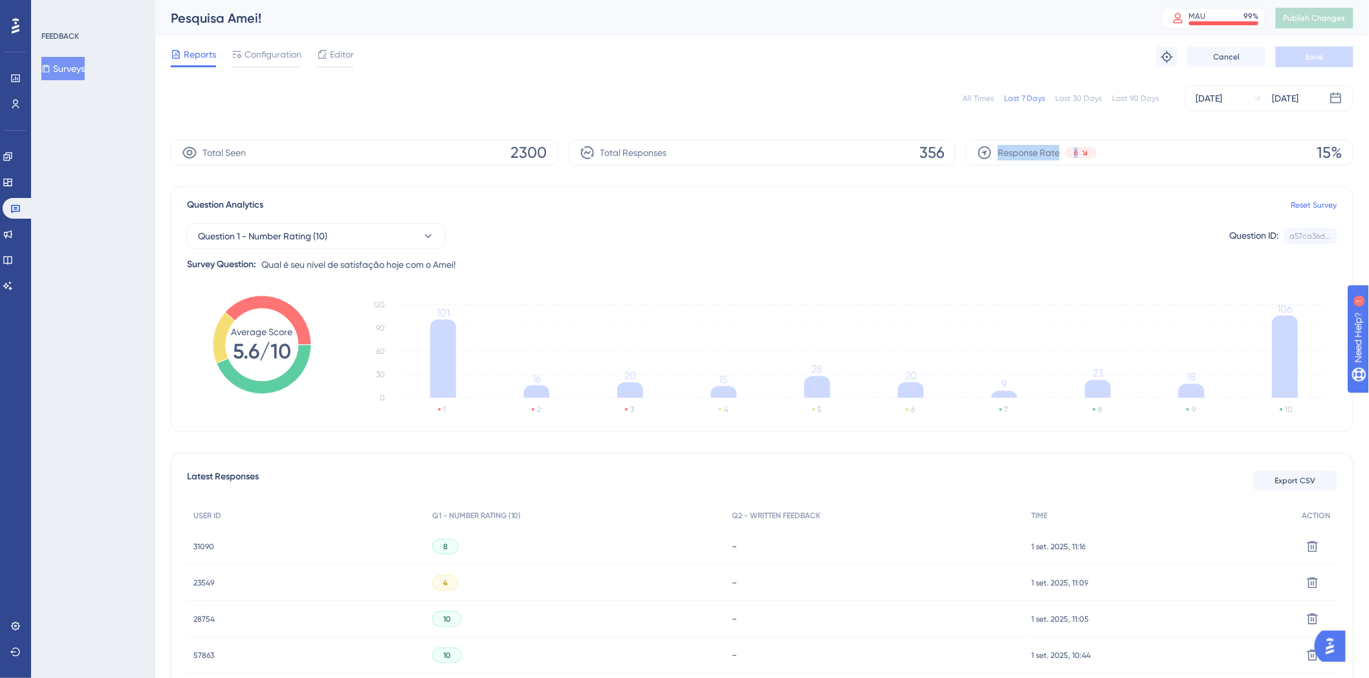
click at [1104, 158] on div "Response Rate 6 15%" at bounding box center [1159, 153] width 387 height 26
click at [1102, 158] on div "Response Rate 6 15%" at bounding box center [1159, 153] width 387 height 26
drag, startPoint x: 1085, startPoint y: 153, endPoint x: 1094, endPoint y: 153, distance: 9.1
click at [1094, 153] on div "6" at bounding box center [1081, 153] width 32 height 12
click at [1076, 201] on div "Question Analytics Reset Survey" at bounding box center [762, 205] width 1150 height 16
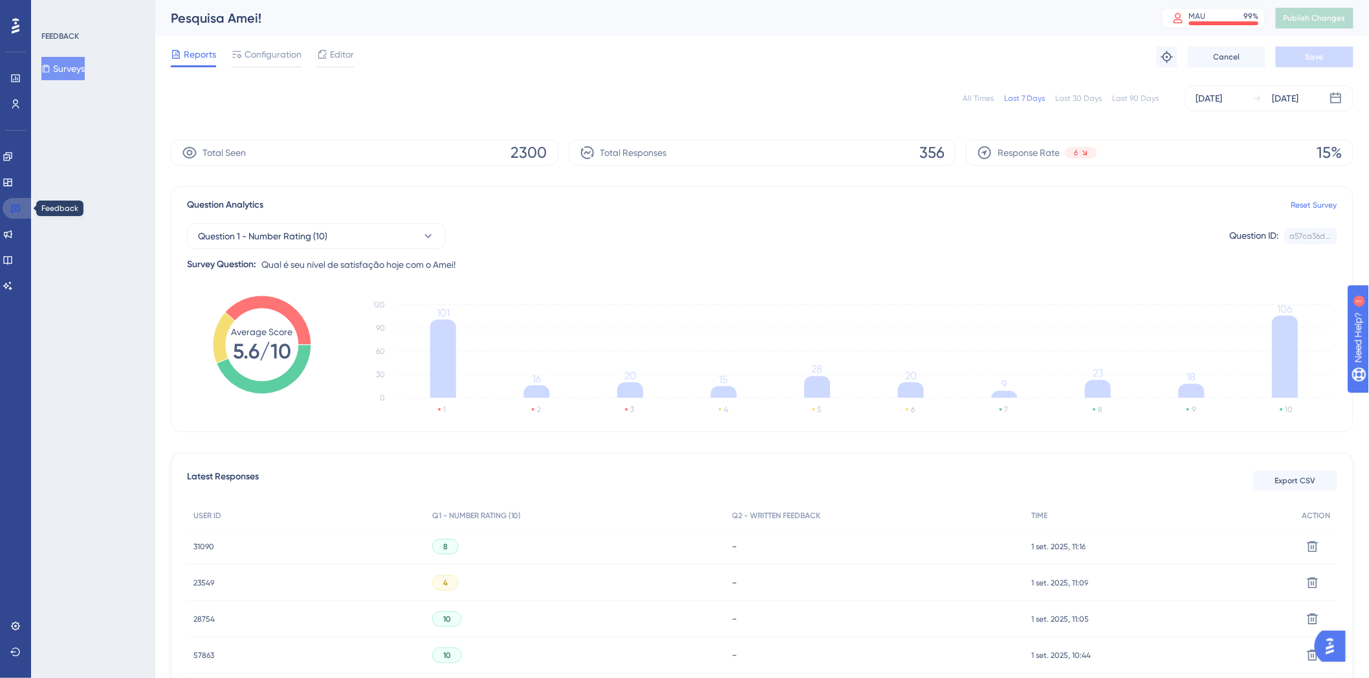
click at [14, 206] on icon at bounding box center [15, 208] width 10 height 10
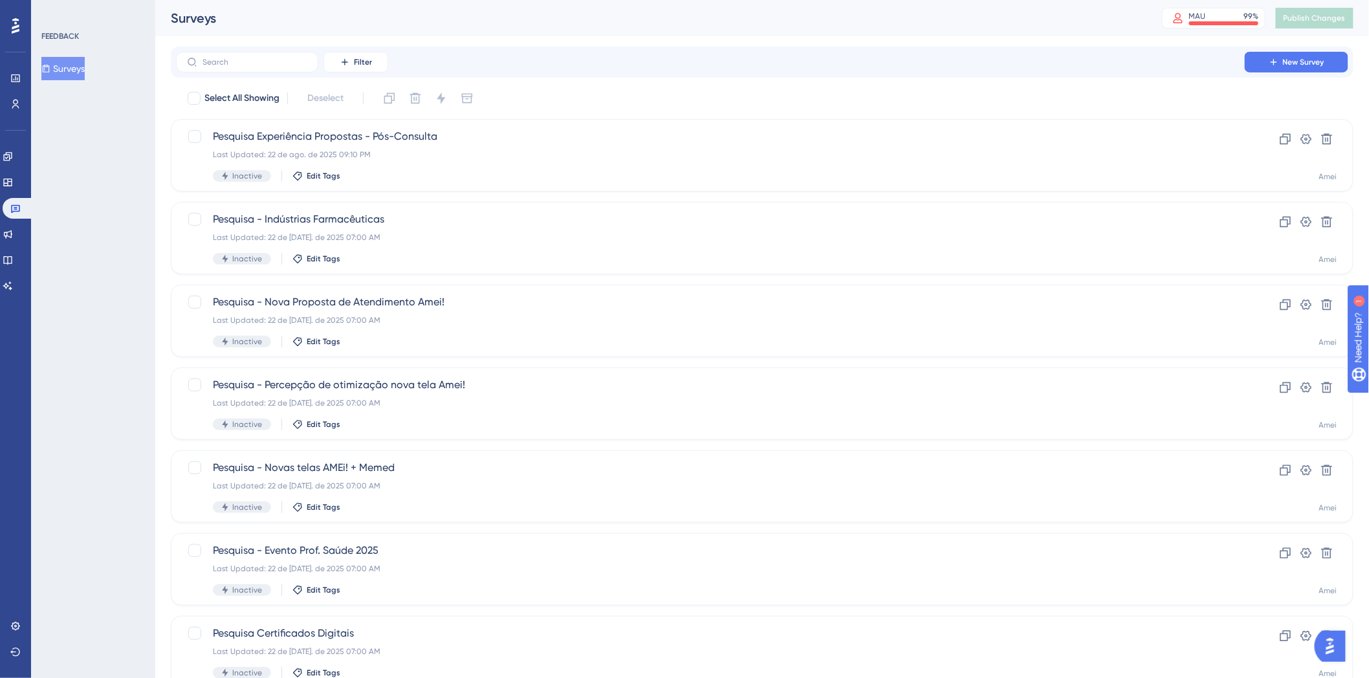
click at [551, 111] on div "Select All Showing Deselect Pesquisa Experiência Propostas - Pós-Consulta Last …" at bounding box center [762, 512] width 1182 height 849
click at [95, 197] on div "FEEDBACK Surveys" at bounding box center [93, 339] width 124 height 678
click at [657, 93] on div "Select All Showing Deselect" at bounding box center [769, 98] width 1167 height 21
click at [799, 73] on div "Filter New Survey" at bounding box center [762, 62] width 1182 height 31
click at [796, 80] on div "Filter New Survey Select All Showing Deselect Pesquisa Experiência Propostas - …" at bounding box center [762, 492] width 1182 height 890
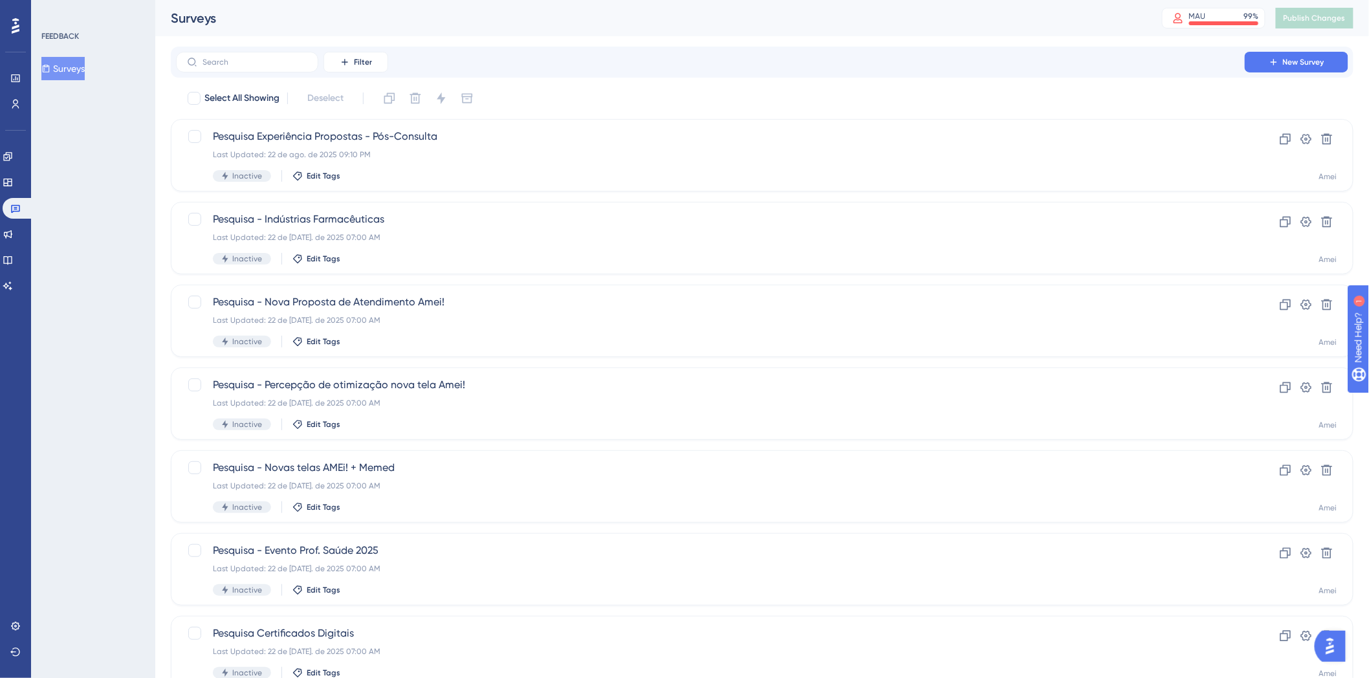
click at [767, 105] on div "Select All Showing Deselect" at bounding box center [769, 98] width 1167 height 21
